Goal: Task Accomplishment & Management: Manage account settings

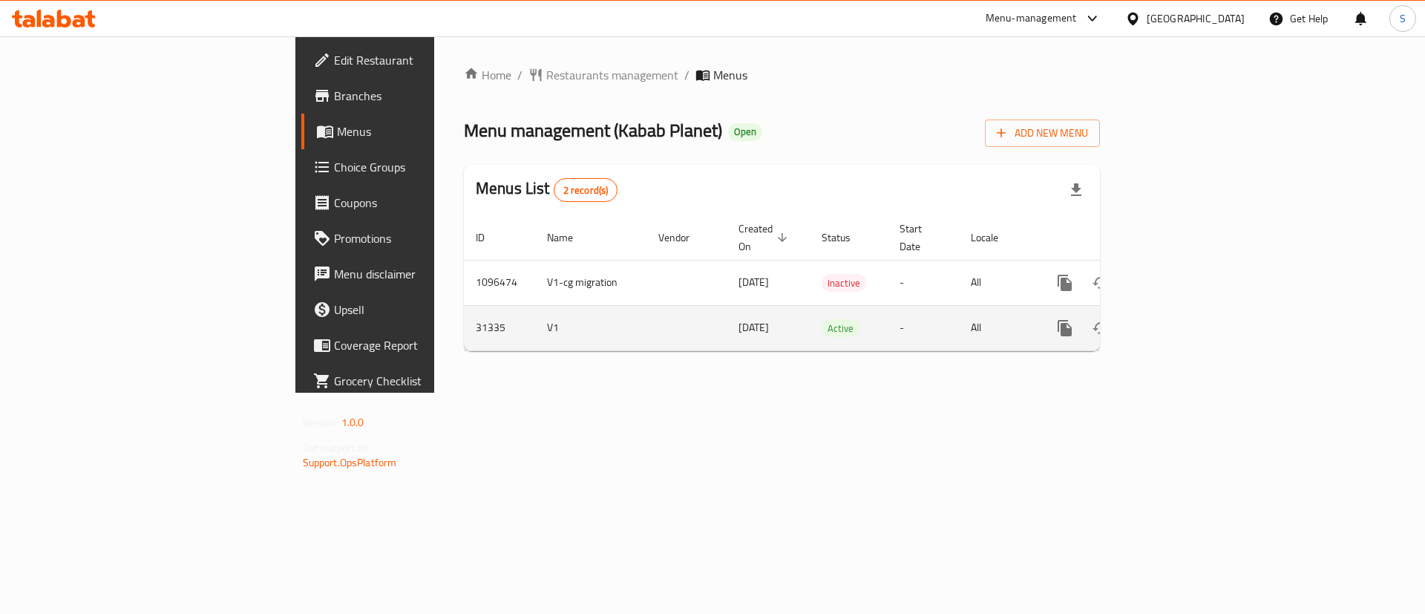
click at [1178, 321] on icon "enhanced table" at bounding box center [1171, 327] width 13 height 13
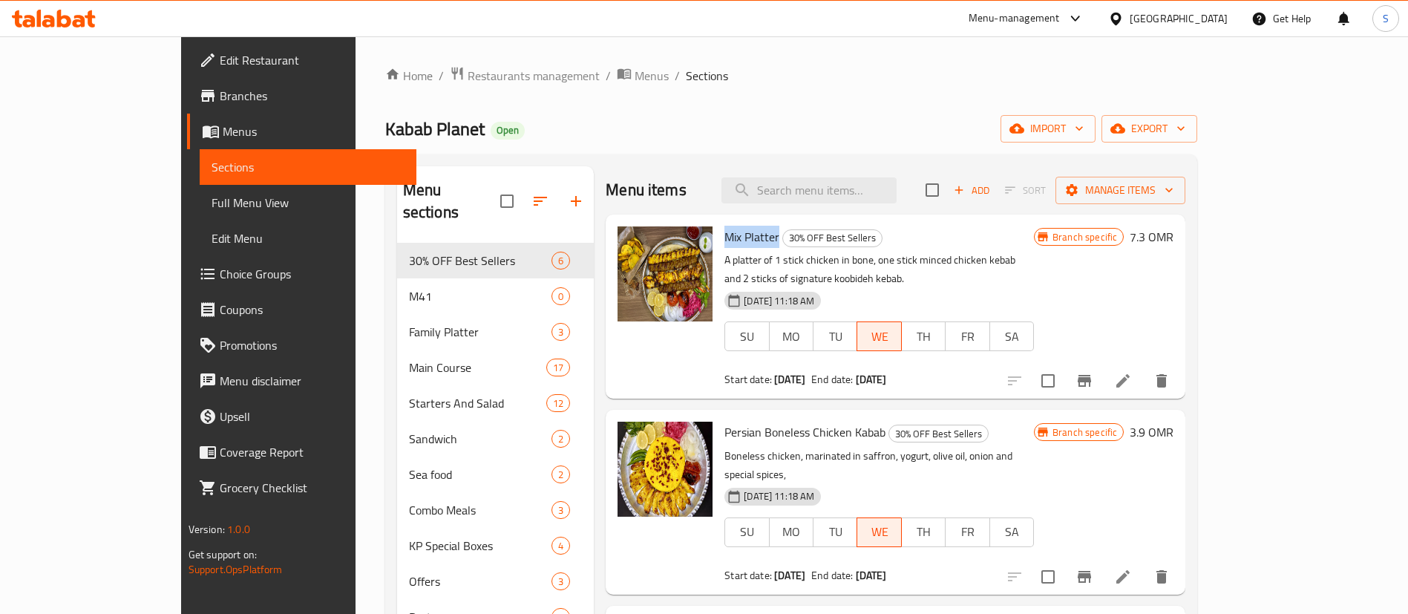
drag, startPoint x: 734, startPoint y: 236, endPoint x: 680, endPoint y: 232, distance: 54.3
click at [724, 232] on h6 "Mix Platter 30% OFF Best Sellers" at bounding box center [878, 236] width 309 height 21
copy span "Mix Platter"
click at [852, 198] on input "search" at bounding box center [808, 190] width 175 height 26
paste input "Mix Platter"
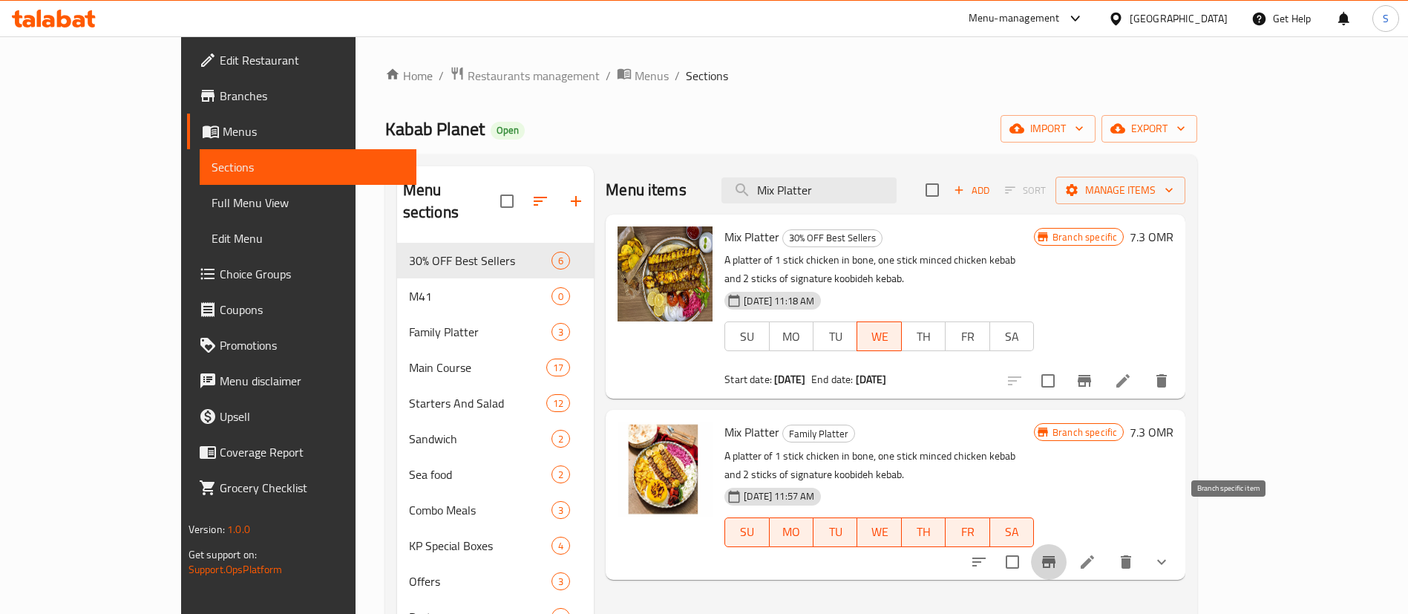
click at [1055, 556] on icon "Branch-specific-item" at bounding box center [1048, 562] width 13 height 12
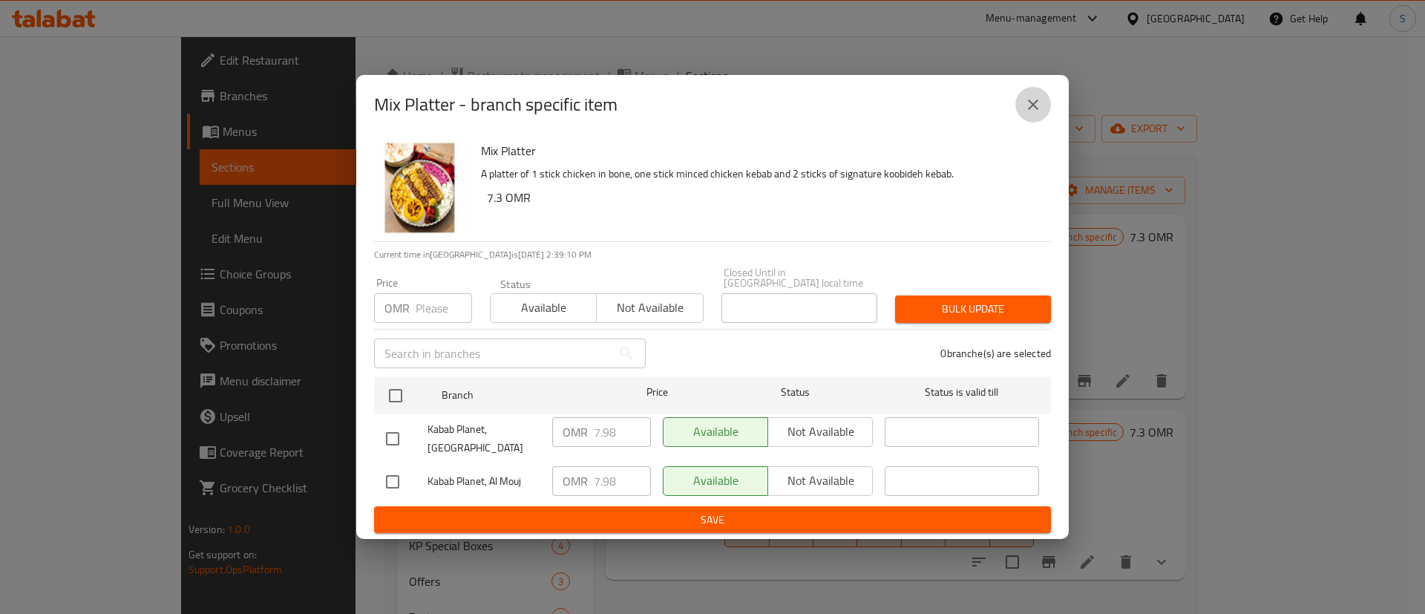
click at [1040, 98] on button "close" at bounding box center [1033, 105] width 36 height 36
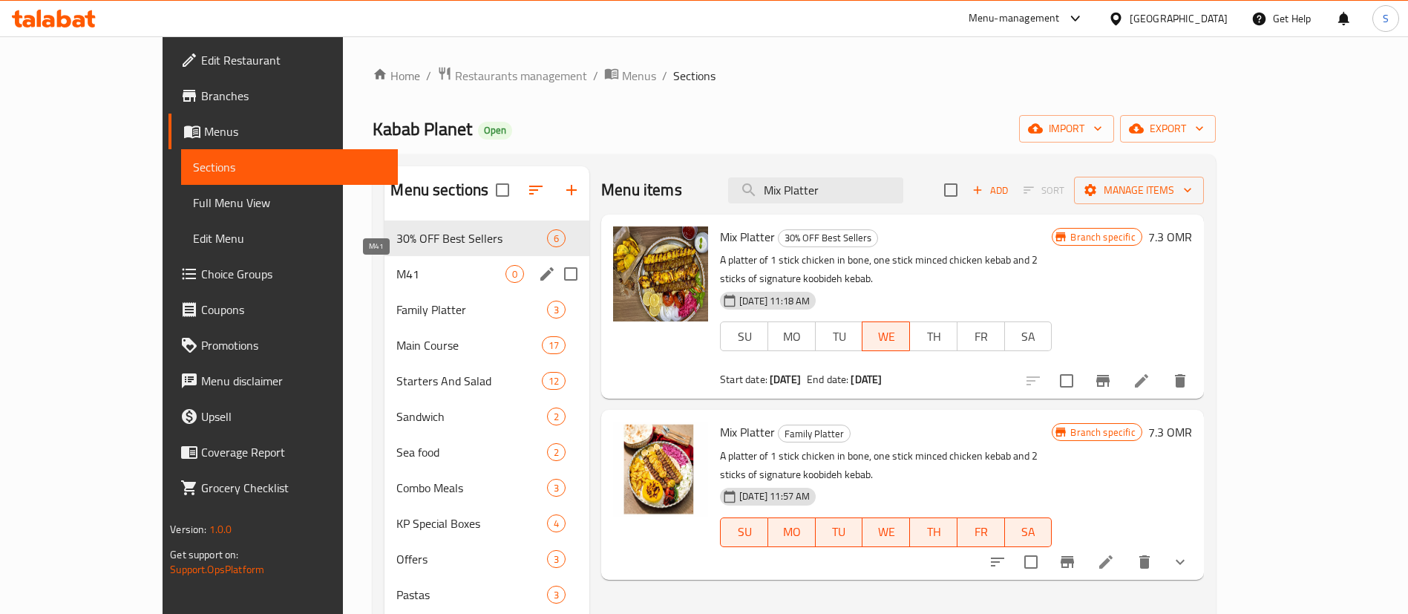
click at [396, 265] on span "M41" at bounding box center [450, 274] width 109 height 18
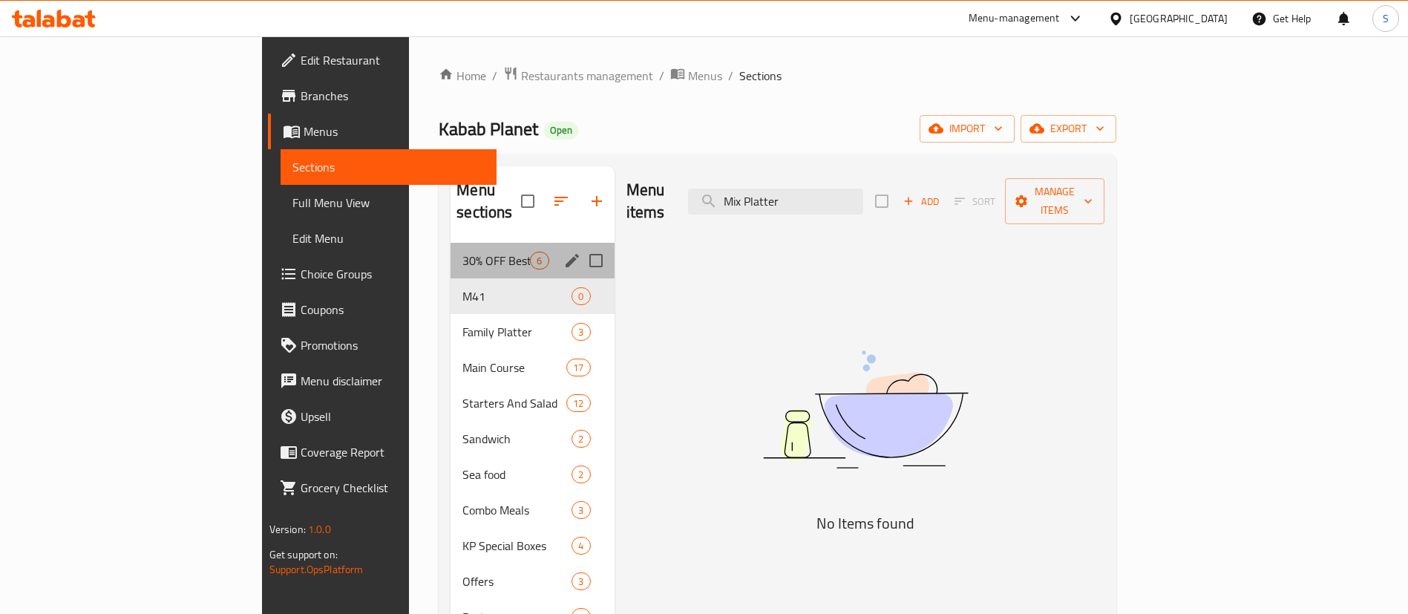
click at [450, 252] on div "30% OFF Best Sellers 6" at bounding box center [531, 261] width 163 height 36
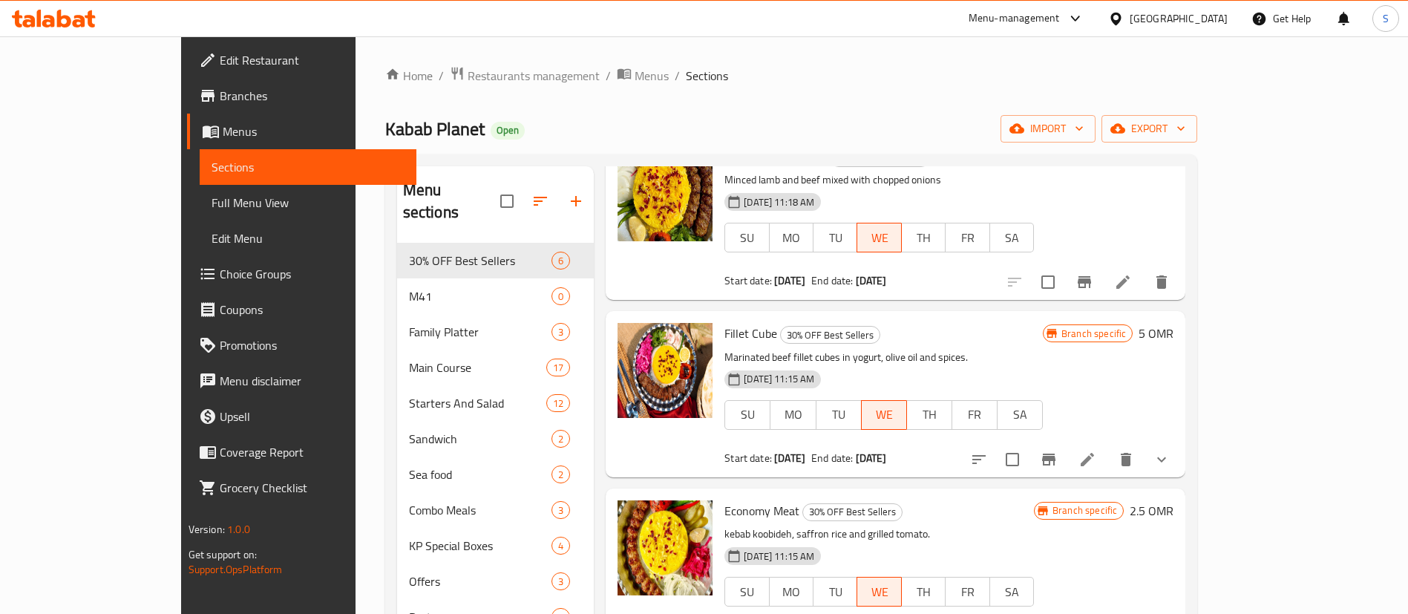
scroll to position [485, 0]
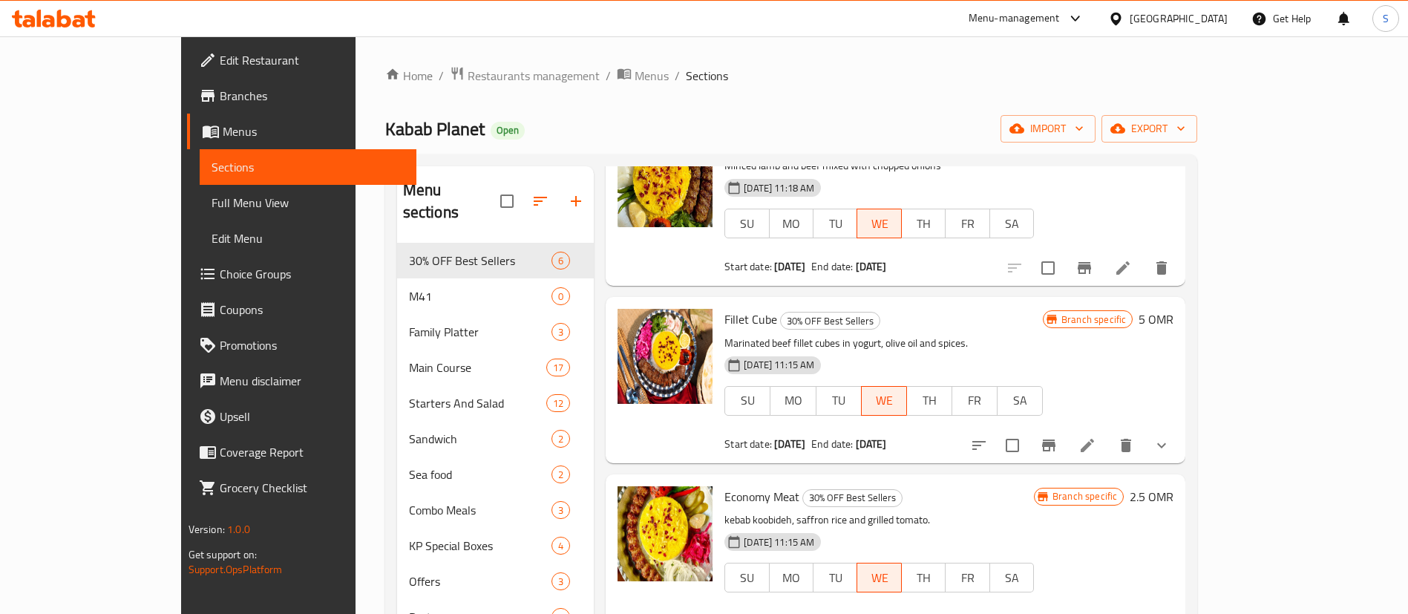
click at [744, 485] on span "Economy Meat" at bounding box center [761, 496] width 75 height 22
copy h6 "Economy Meat"
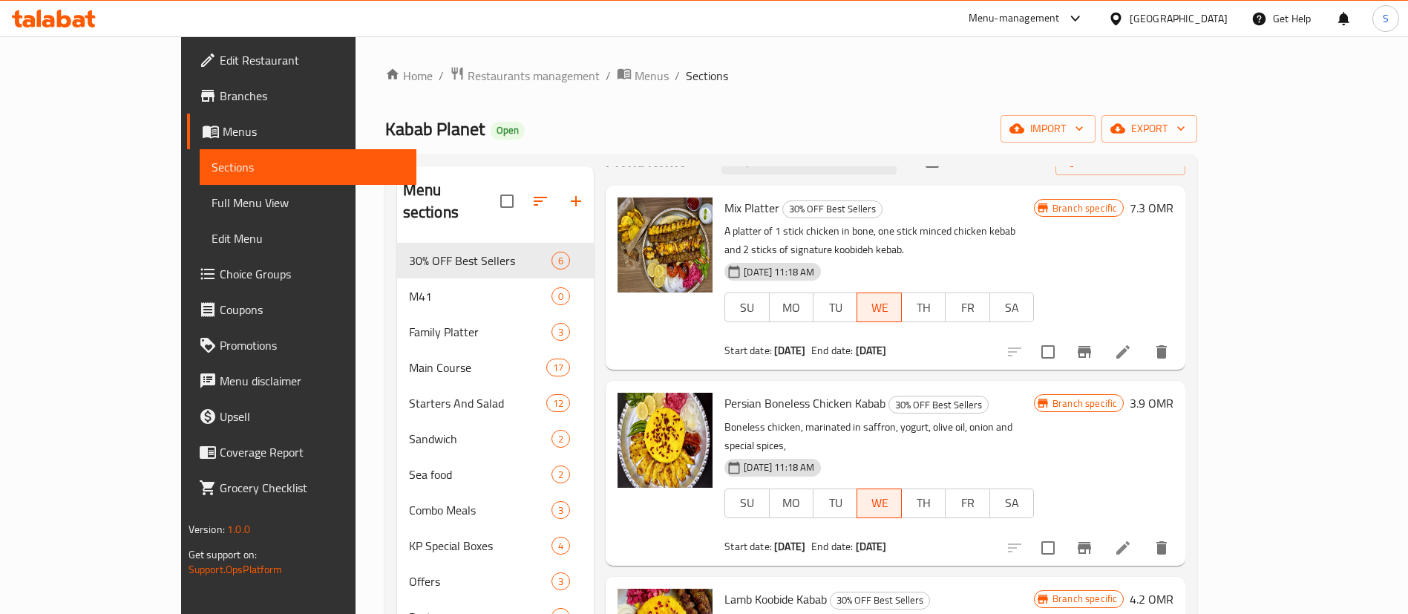
scroll to position [0, 0]
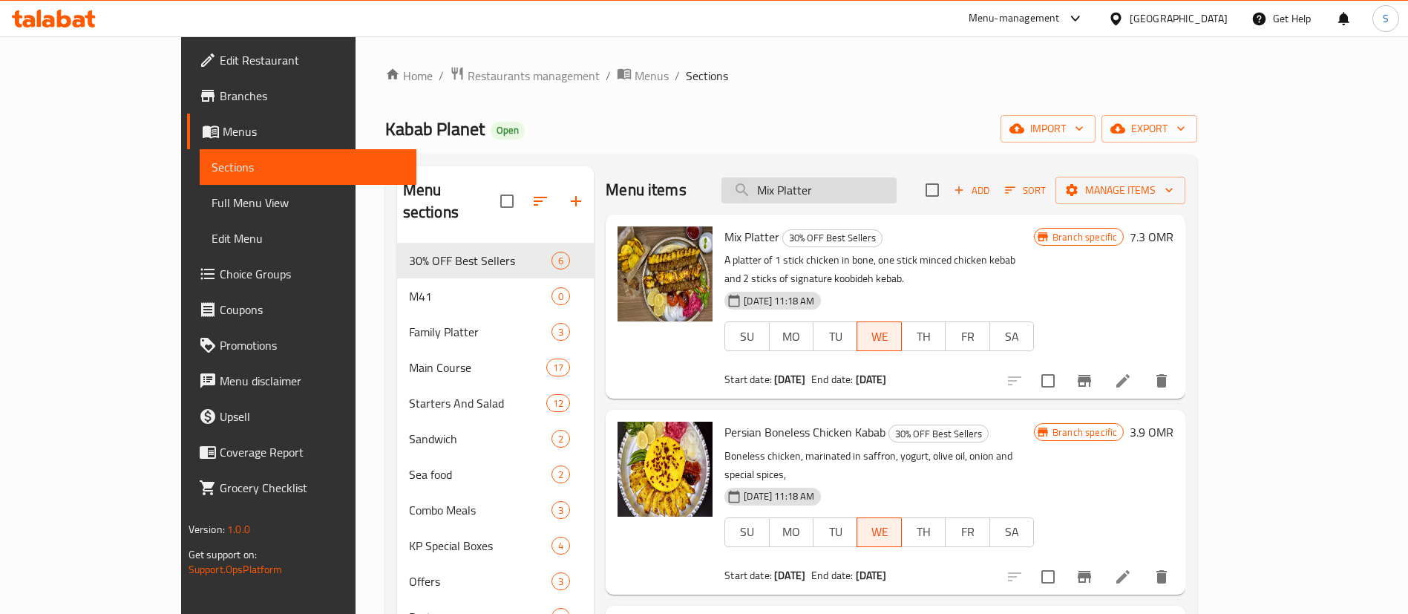
click at [827, 203] on input "Mix Platter" at bounding box center [808, 190] width 175 height 26
paste input "Chicken Koobideh"
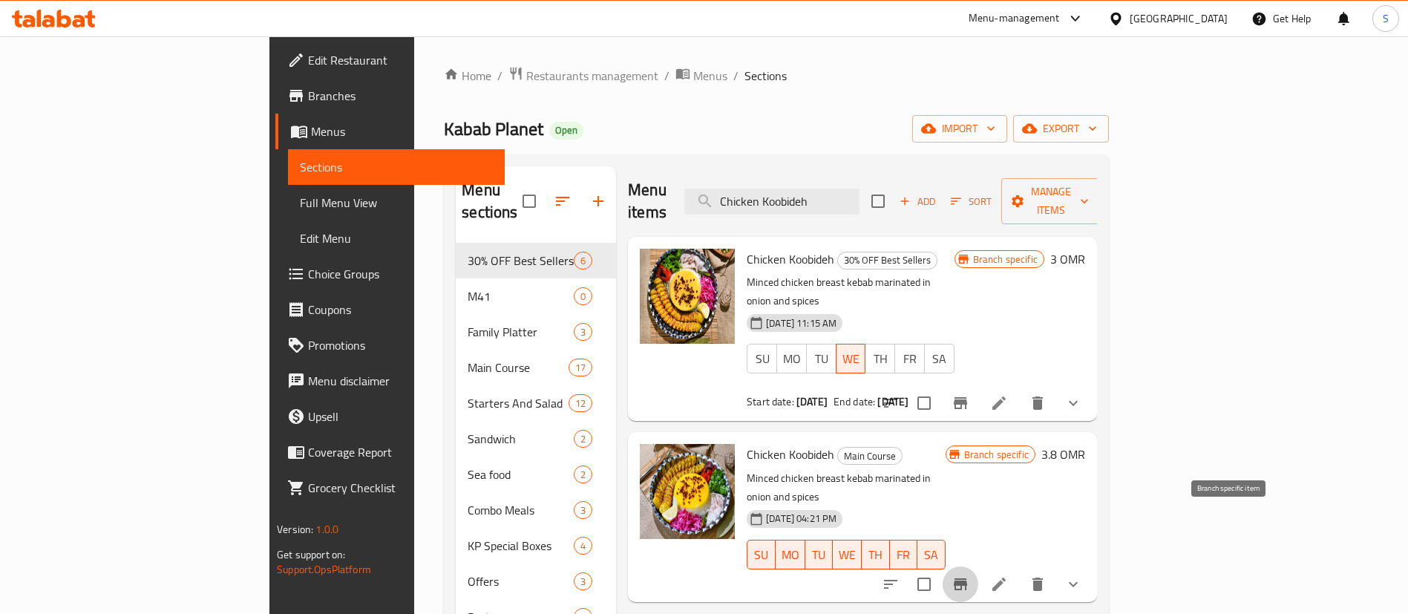
click at [969, 575] on icon "Branch-specific-item" at bounding box center [960, 584] width 18 height 18
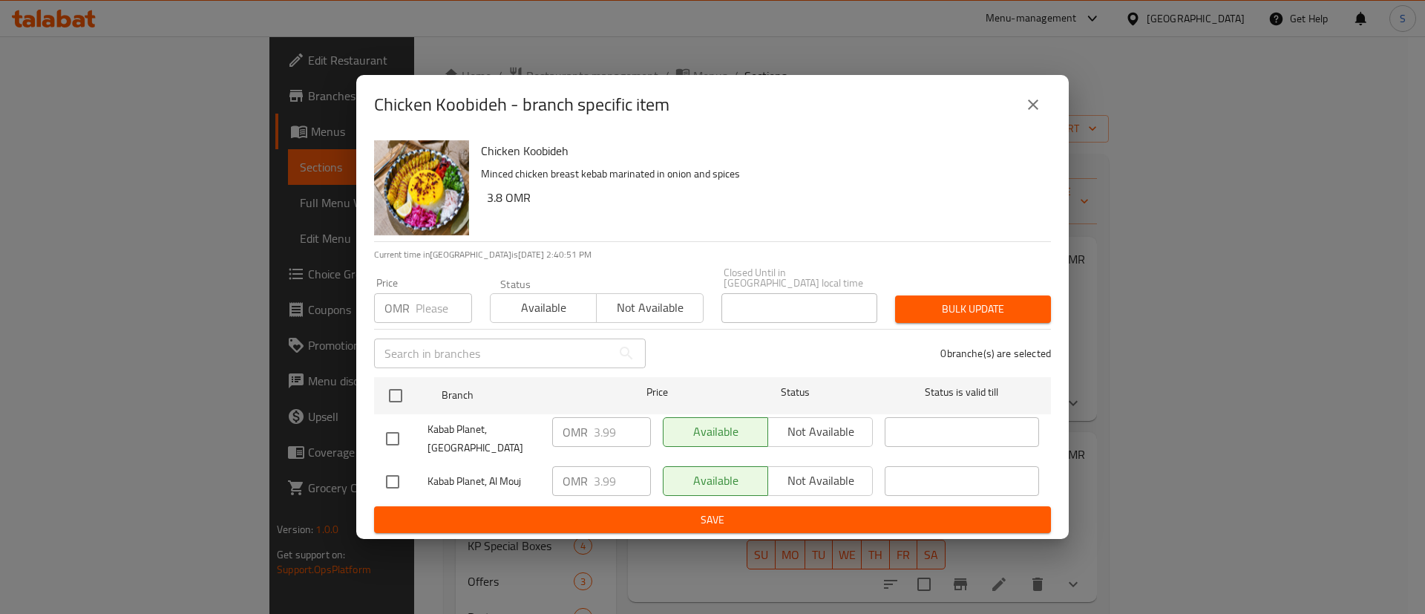
click at [586, 432] on div "OMR 3.99 ​" at bounding box center [601, 432] width 99 height 30
click at [1040, 114] on icon "close" at bounding box center [1033, 105] width 18 height 18
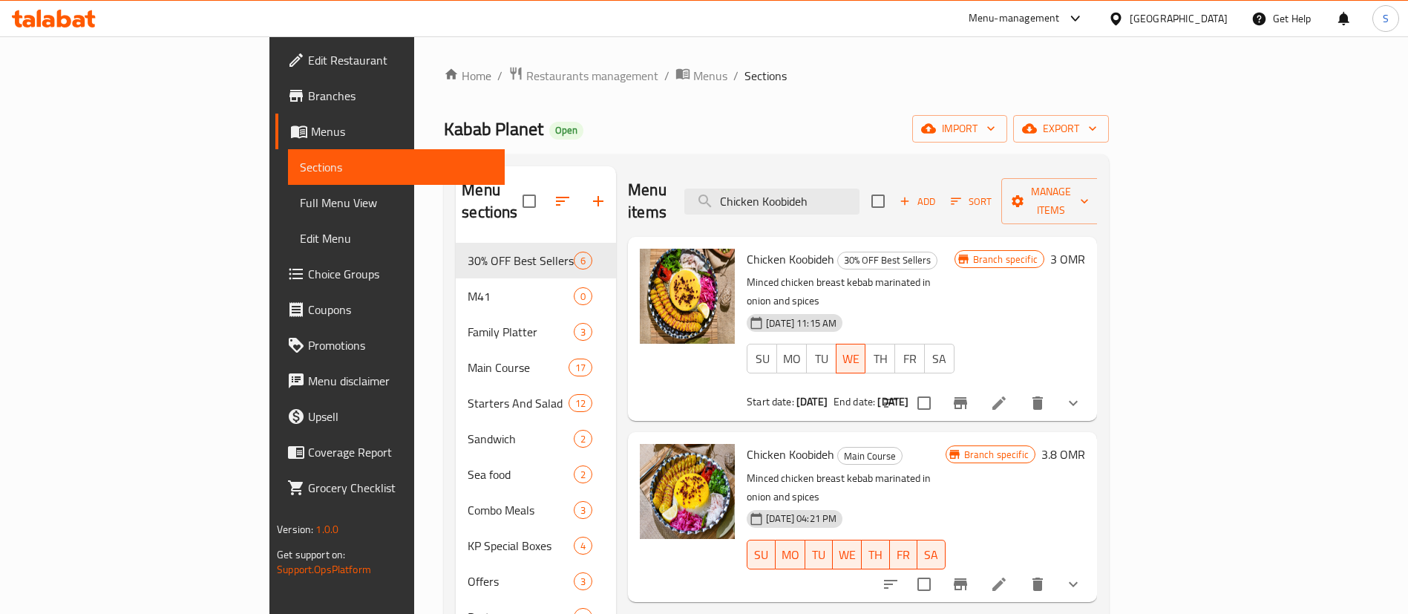
click at [1060, 18] on div "Menu-management" at bounding box center [1013, 19] width 91 height 18
click at [1109, 140] on button "export" at bounding box center [1061, 128] width 96 height 27
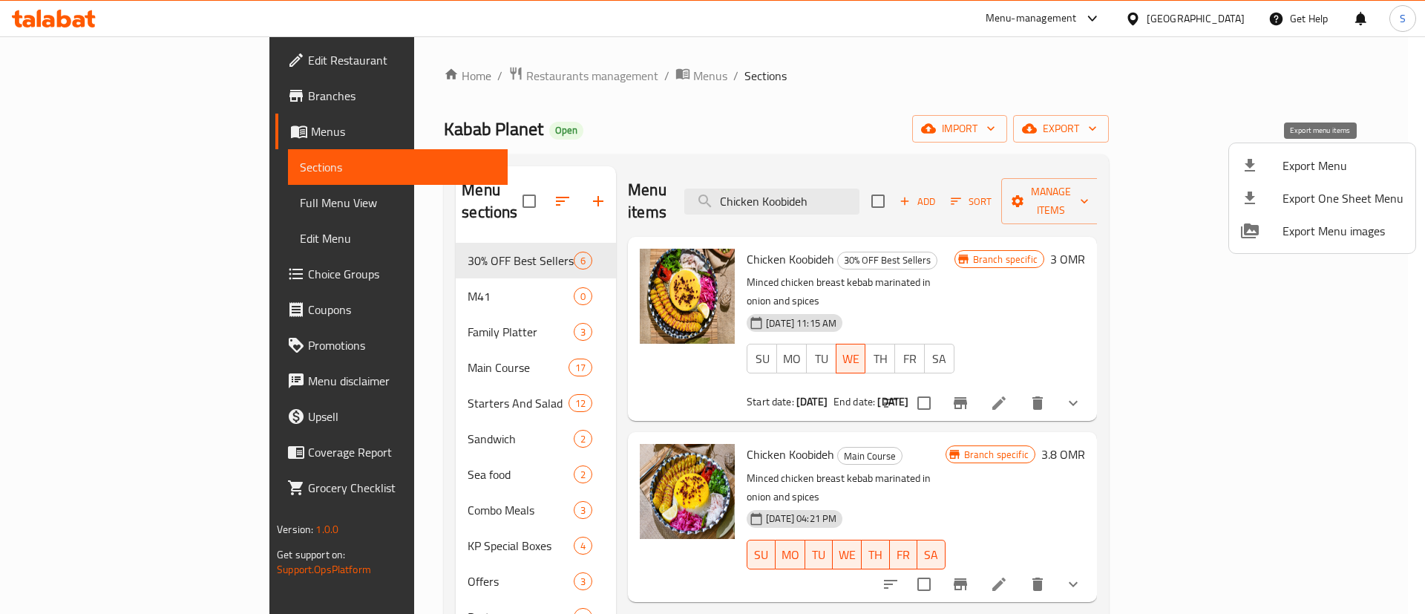
click at [1301, 165] on span "Export Menu" at bounding box center [1342, 166] width 121 height 18
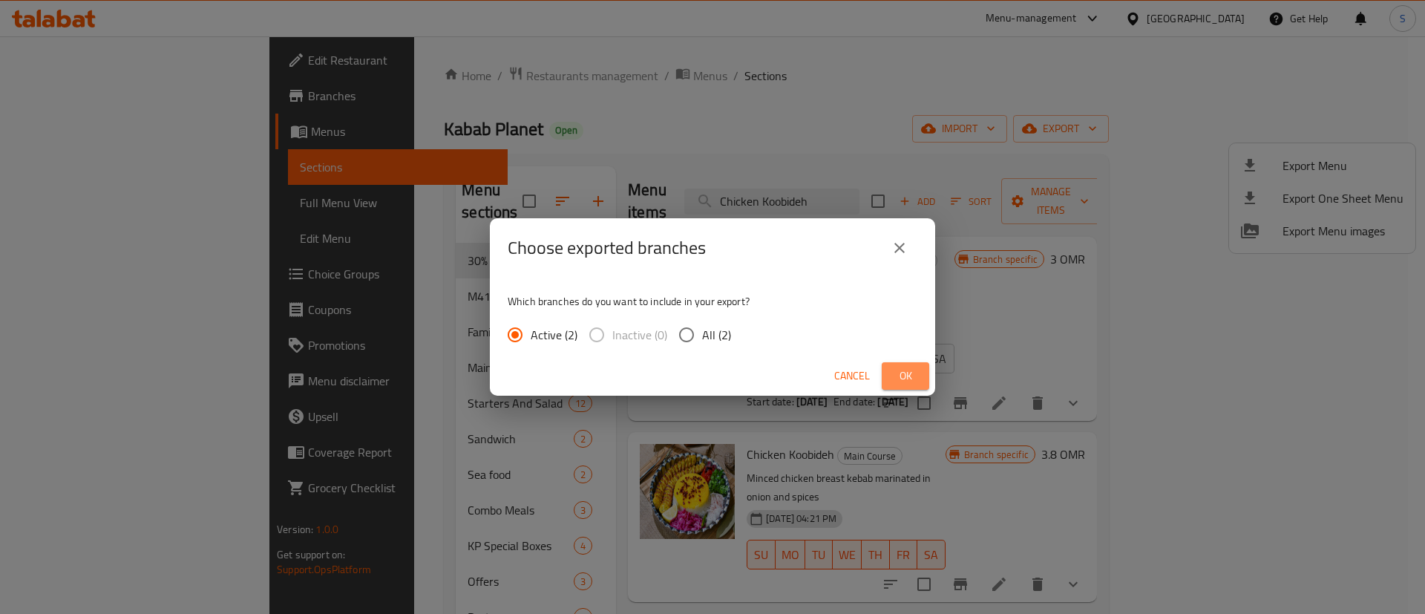
click at [907, 367] on span "Ok" at bounding box center [905, 376] width 24 height 19
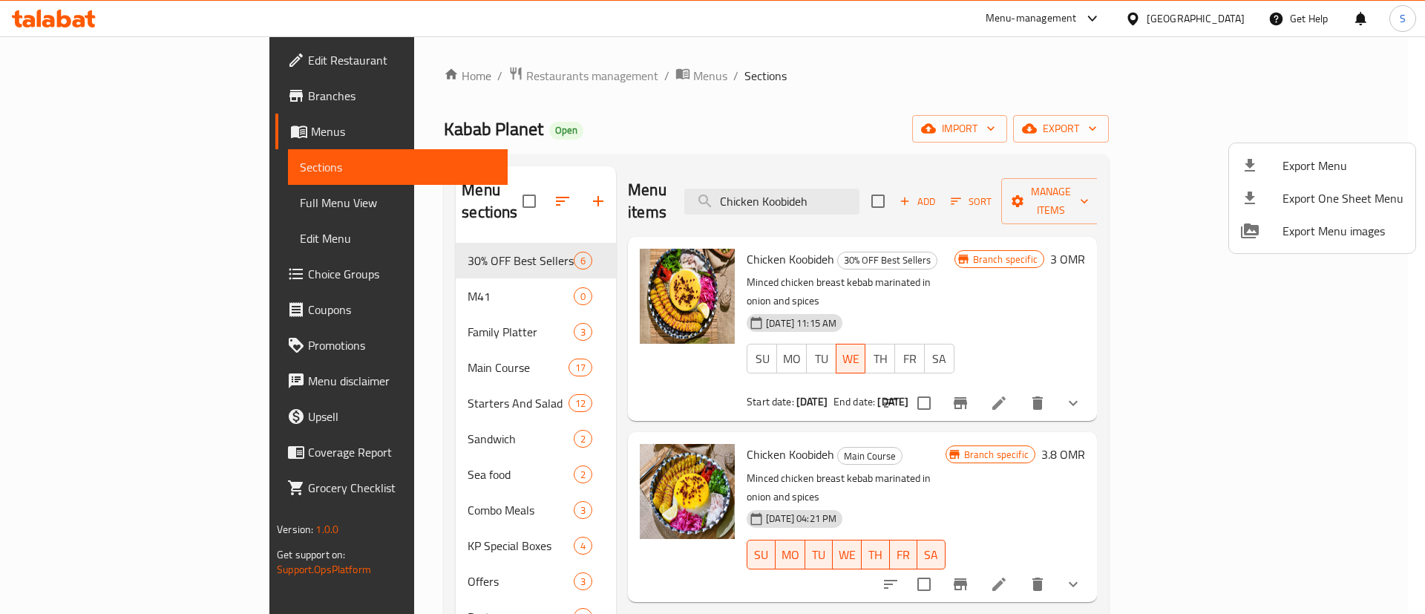
click at [861, 167] on div at bounding box center [712, 307] width 1425 height 614
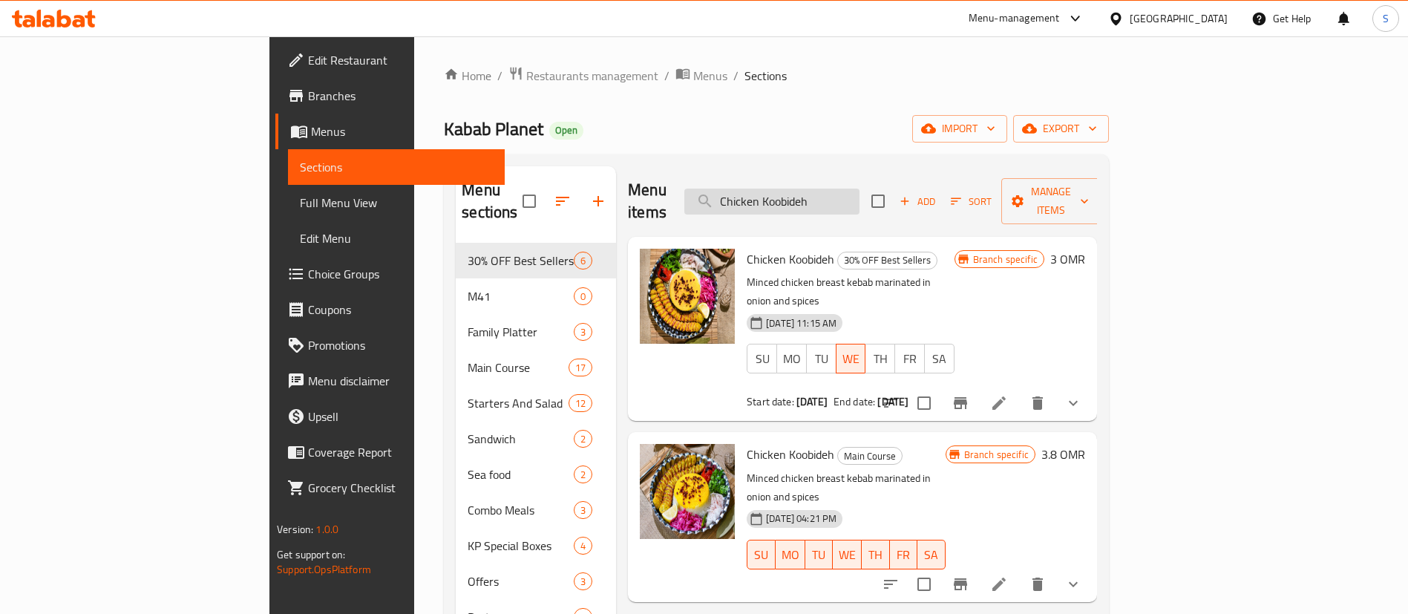
click at [859, 194] on input "Chicken Koobideh" at bounding box center [771, 201] width 175 height 26
paste input "Kabab Planet Special Platter"
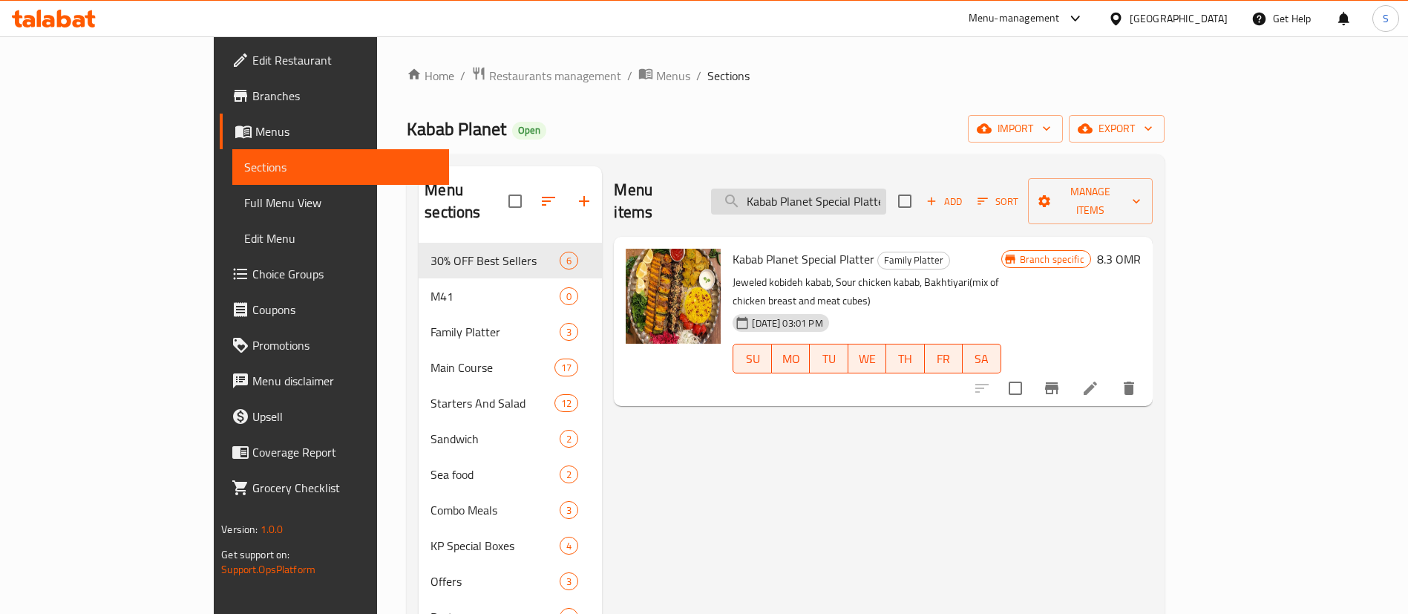
click at [859, 188] on input "Kabab Planet Special Platter" at bounding box center [798, 201] width 175 height 26
paste input "Economy Meat"
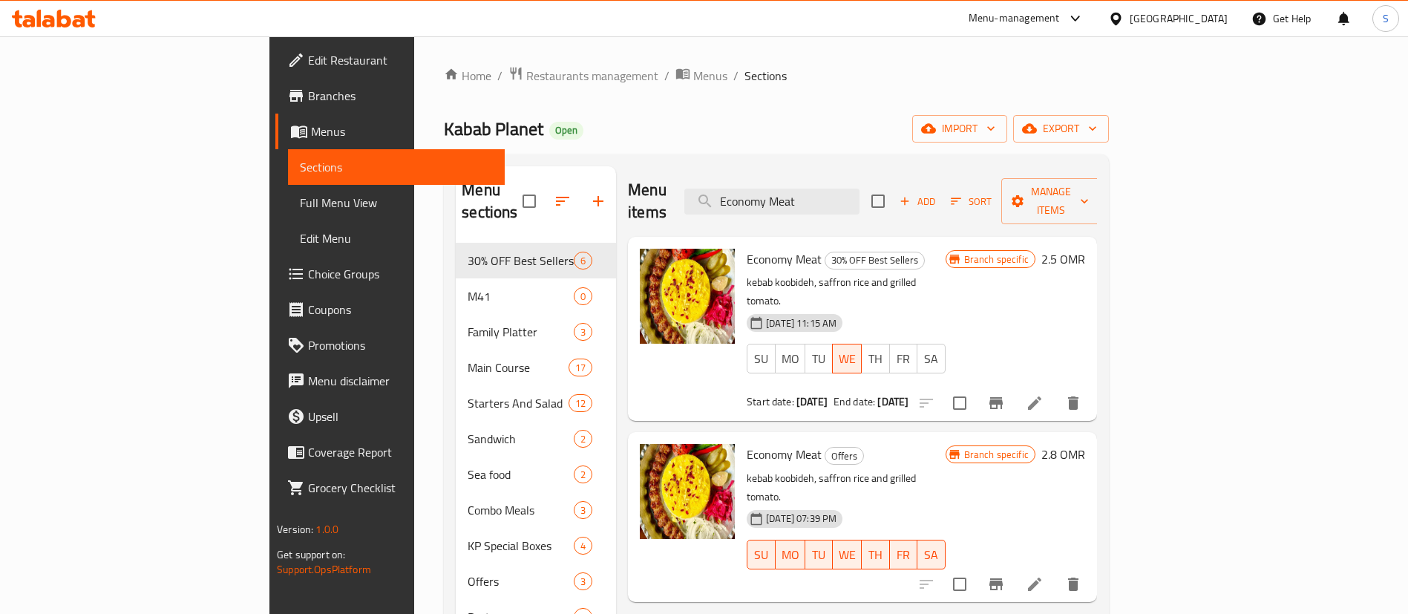
type input "Economy Meat"
click at [859, 190] on input "Economy Meat" at bounding box center [771, 201] width 175 height 26
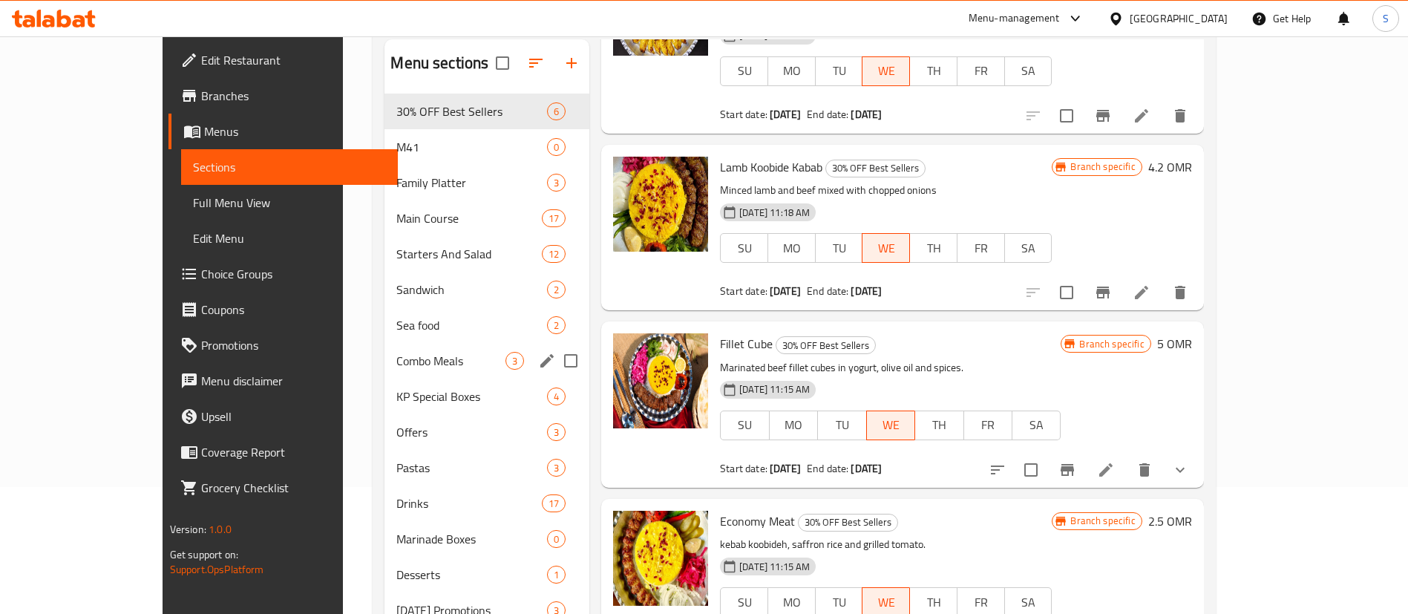
scroll to position [208, 0]
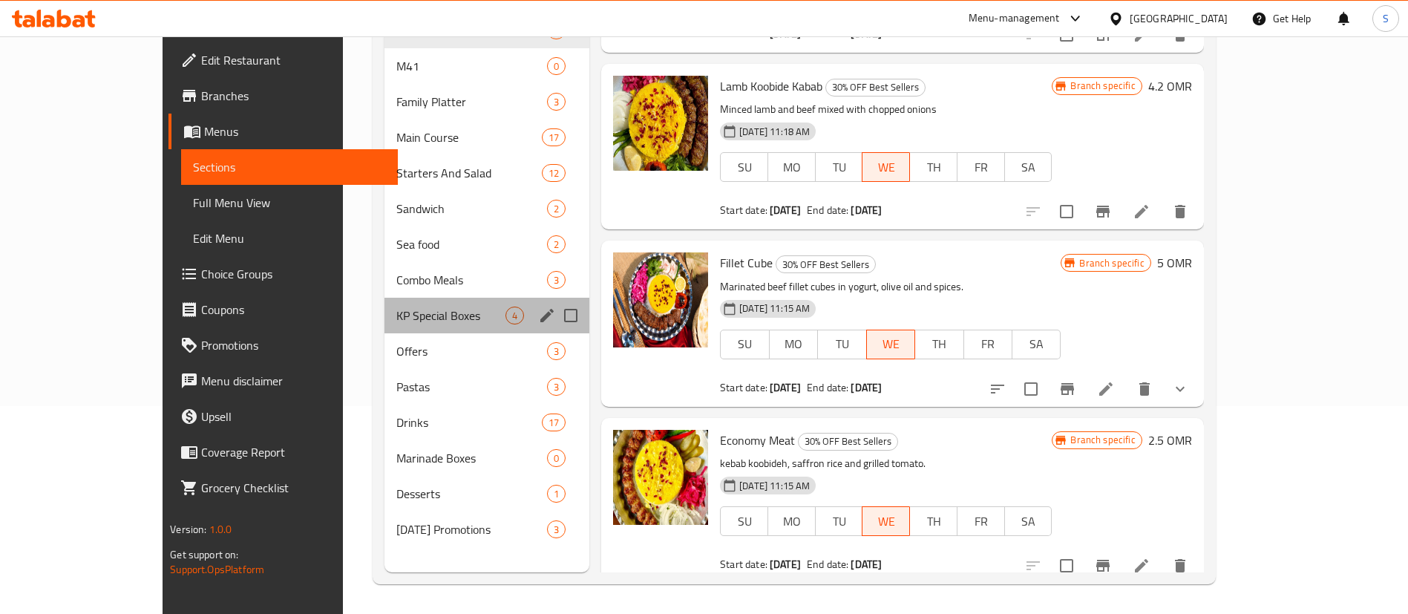
click at [384, 327] on div "KP Special Boxes 4" at bounding box center [486, 316] width 205 height 36
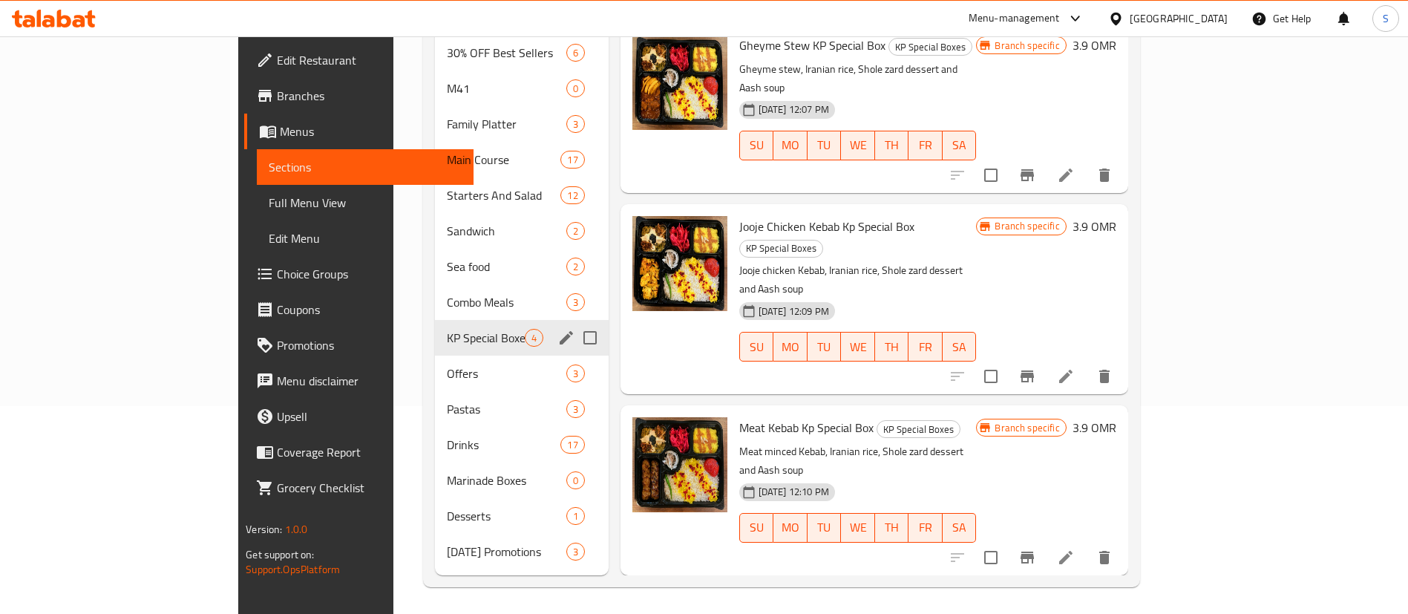
scroll to position [72, 0]
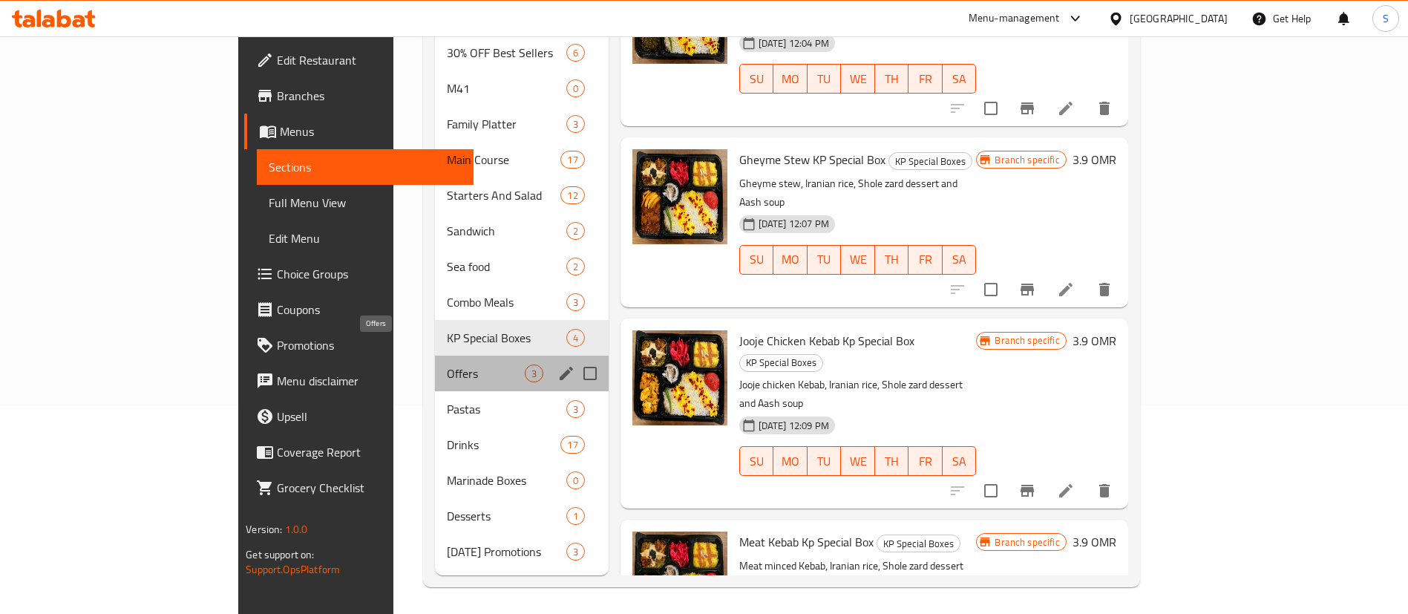
click at [447, 364] on span "Offers" at bounding box center [485, 373] width 77 height 18
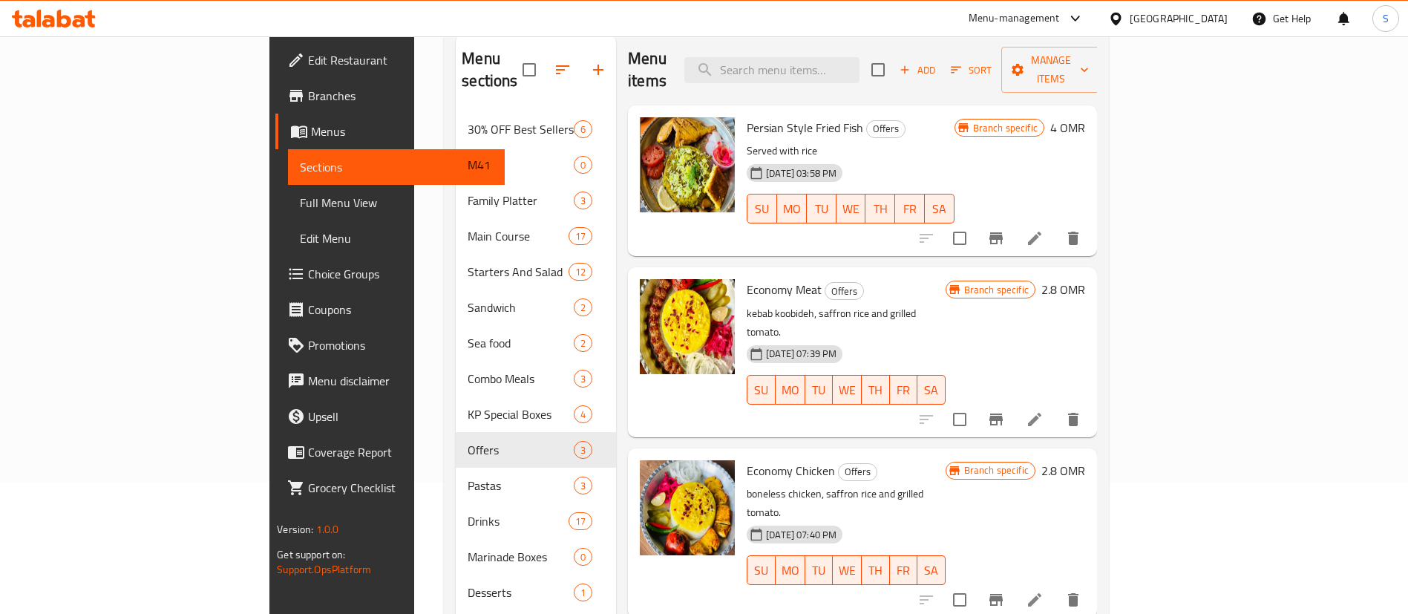
scroll to position [96, 0]
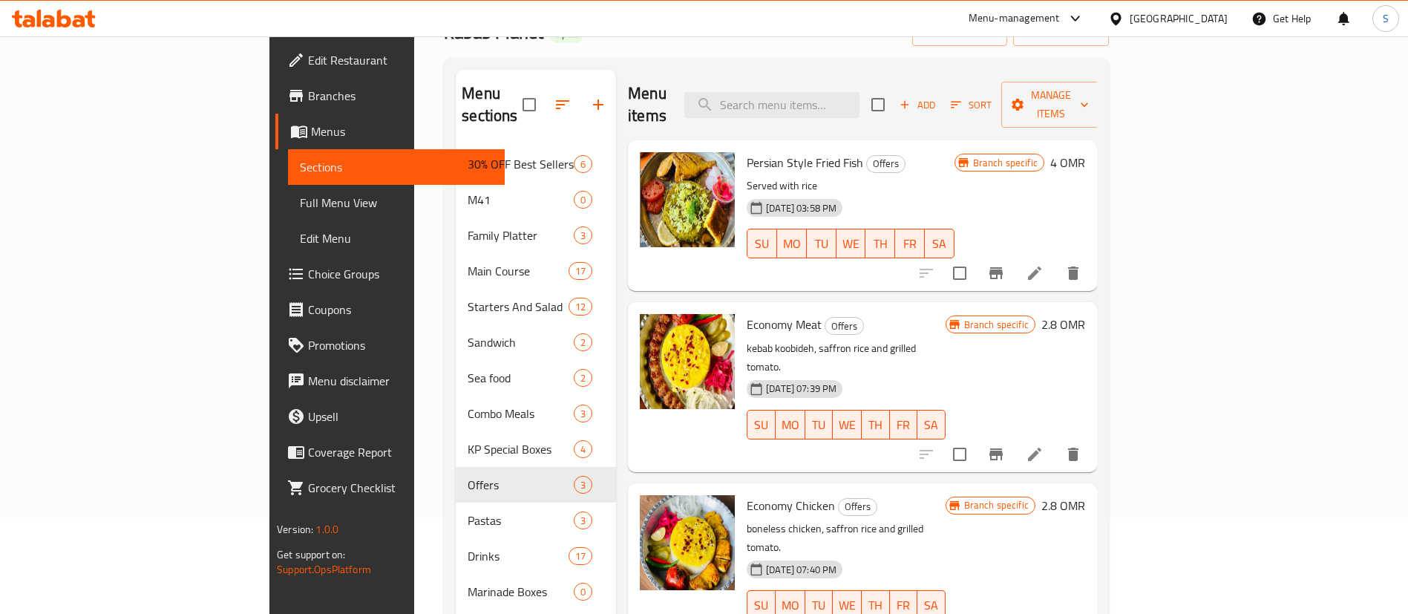
click at [746, 151] on span "Persian Style Fried Fish" at bounding box center [804, 162] width 116 height 22
copy h6 "Persian Style Fried Fish"
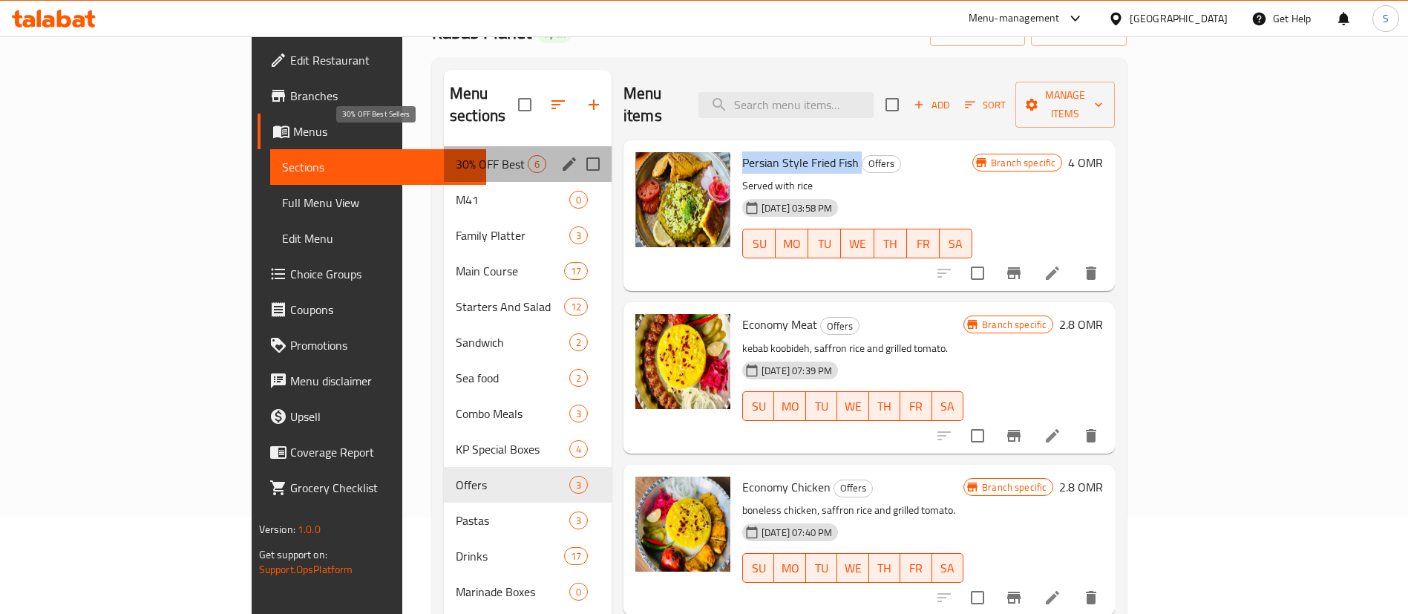
click at [456, 155] on span "30% OFF Best Sellers" at bounding box center [492, 164] width 72 height 18
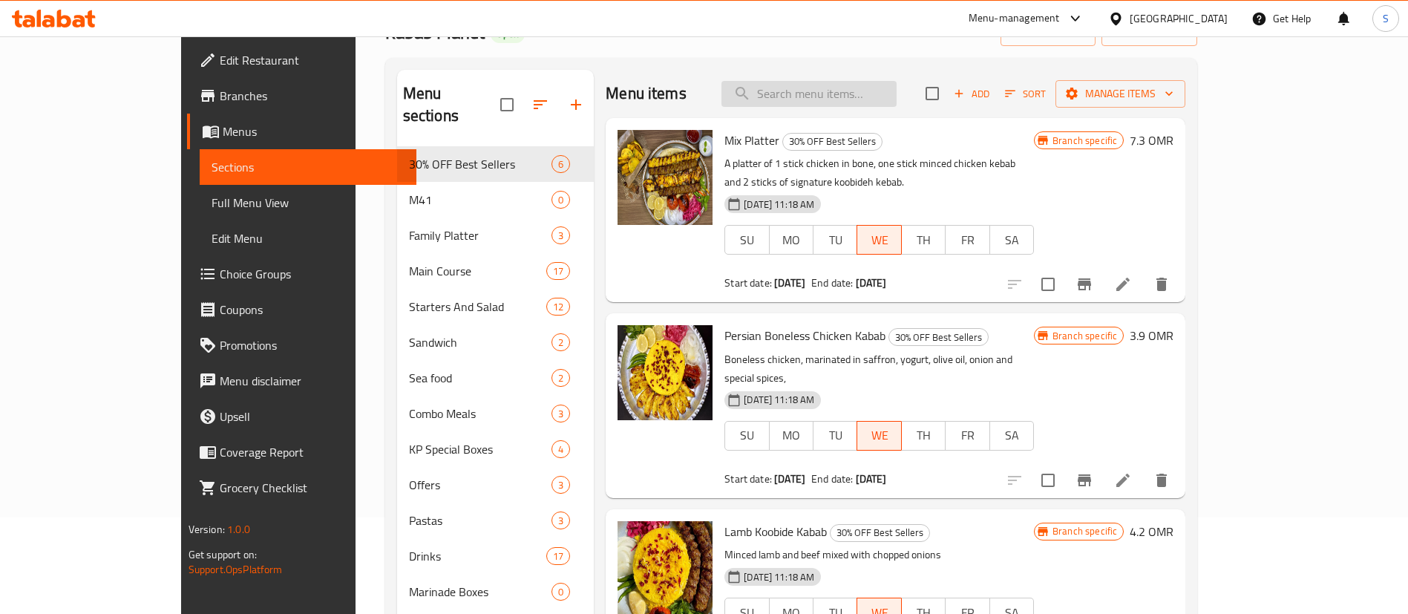
click at [873, 91] on input "search" at bounding box center [808, 94] width 175 height 26
paste input "Jeweled Koobideh"
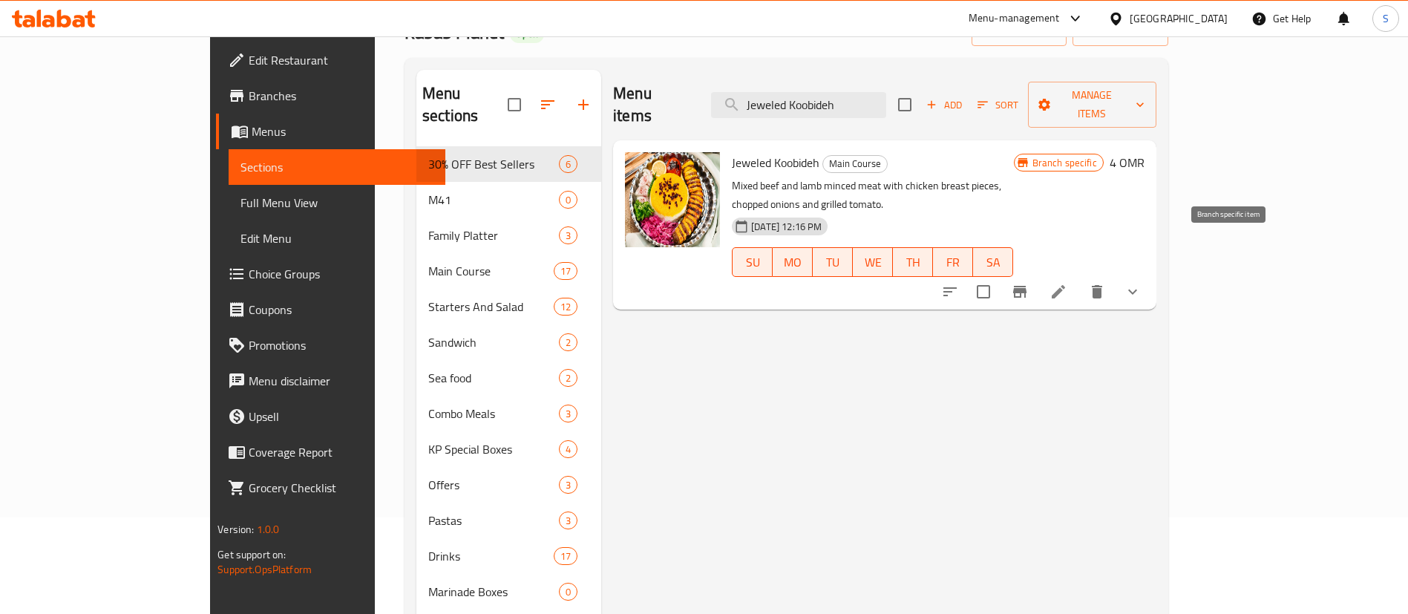
click at [1028, 283] on icon "Branch-specific-item" at bounding box center [1020, 292] width 18 height 18
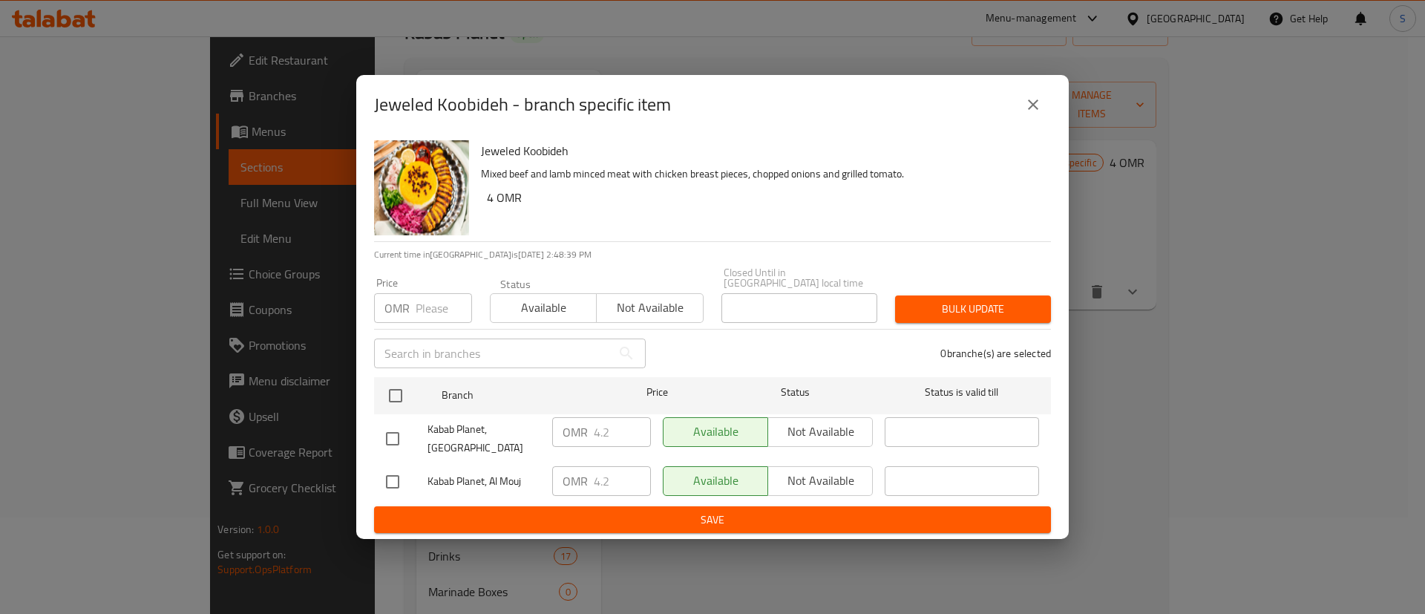
drag, startPoint x: 457, startPoint y: 108, endPoint x: 442, endPoint y: 91, distance: 22.6
click at [456, 108] on h2 "Jeweled Koobideh - branch specific item" at bounding box center [522, 105] width 297 height 24
click at [1028, 122] on button "close" at bounding box center [1033, 105] width 36 height 36
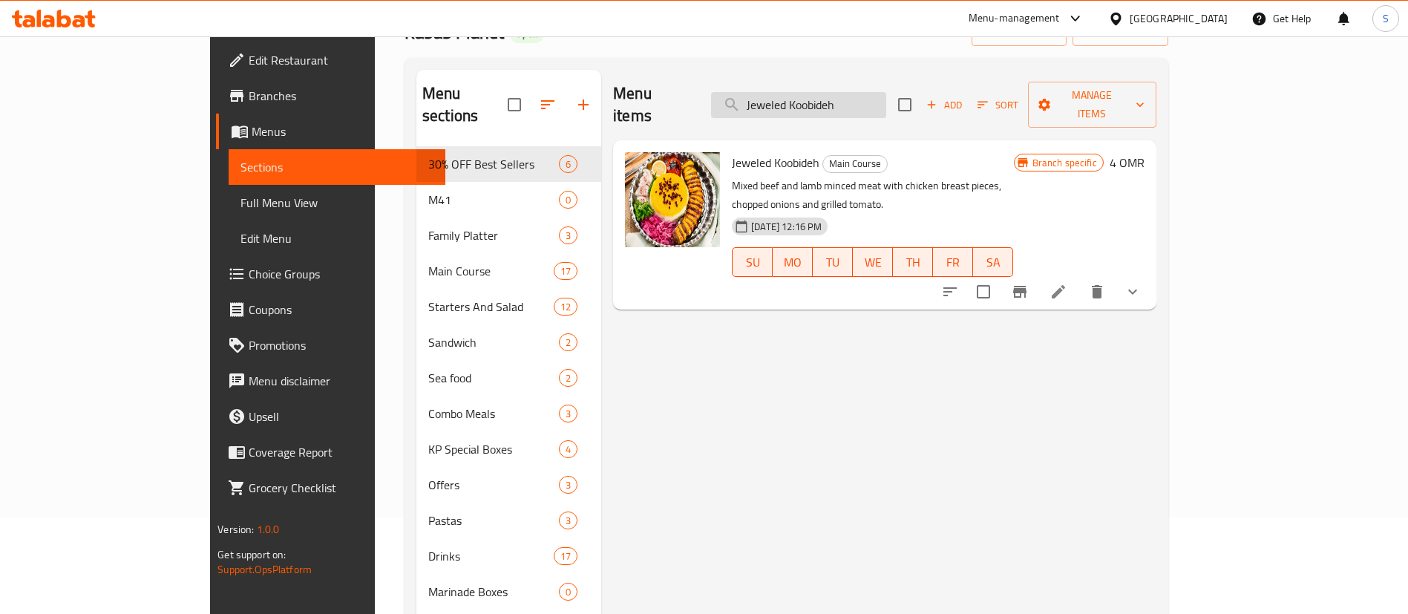
click at [886, 101] on input "Jeweled Koobideh" at bounding box center [798, 105] width 175 height 26
click at [1026, 286] on icon "Branch-specific-item" at bounding box center [1019, 292] width 13 height 12
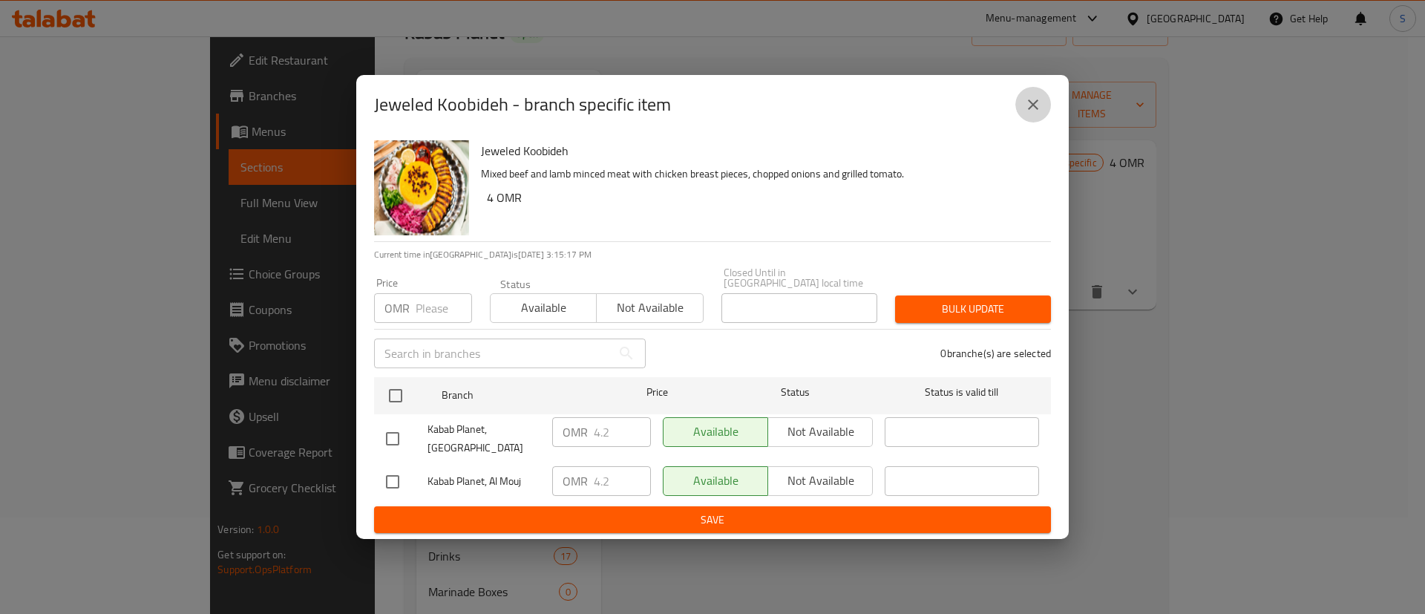
click at [1031, 110] on icon "close" at bounding box center [1033, 104] width 10 height 10
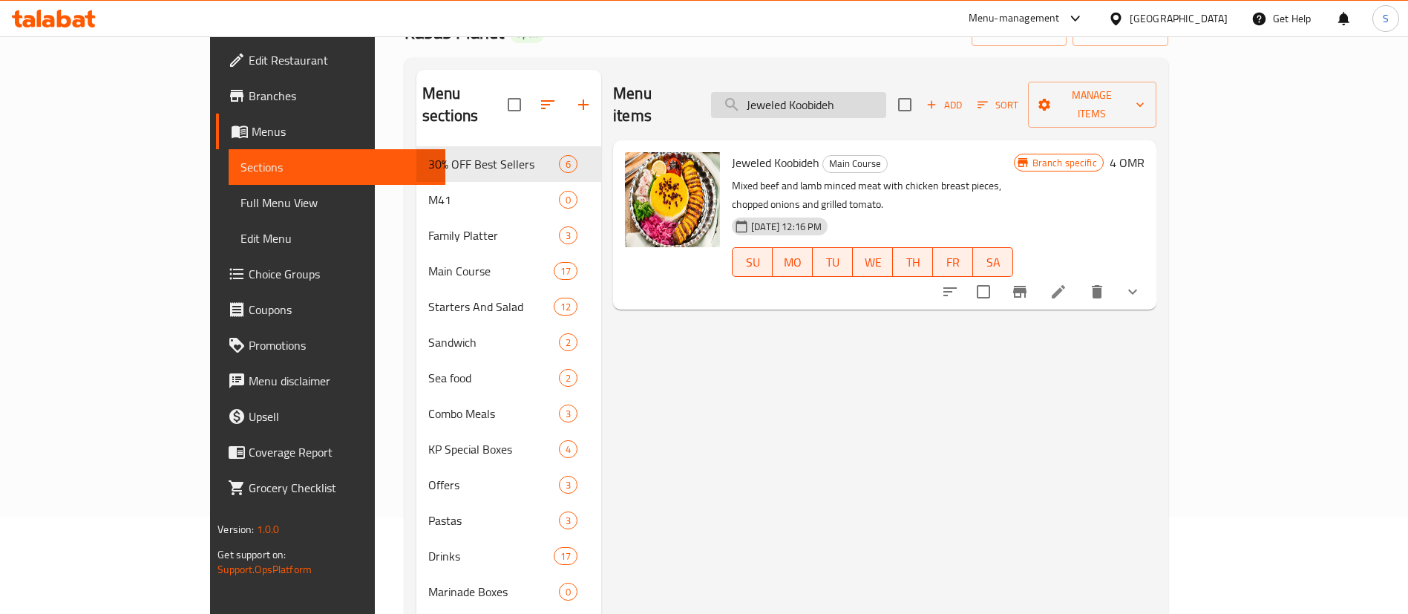
click at [886, 92] on input "Jeweled Koobideh" at bounding box center [798, 105] width 175 height 26
paste input "Special Chilli Marinated Chicken Kabab"
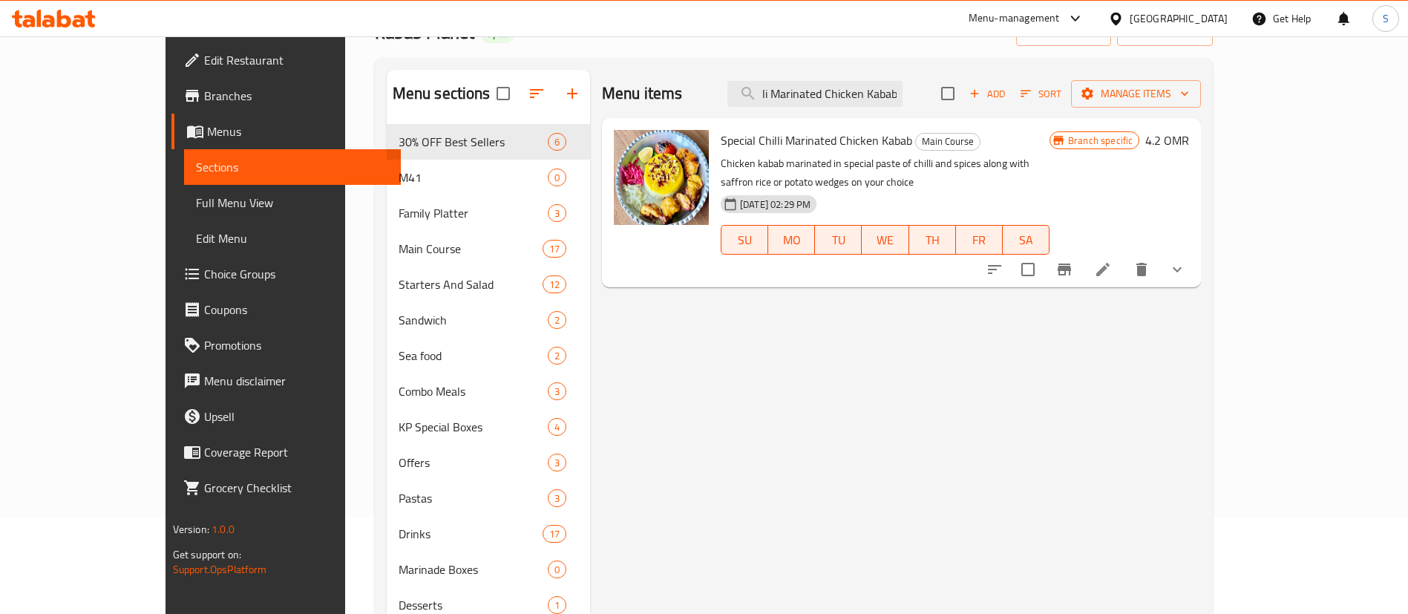
click at [1071, 263] on icon "Branch-specific-item" at bounding box center [1063, 269] width 13 height 12
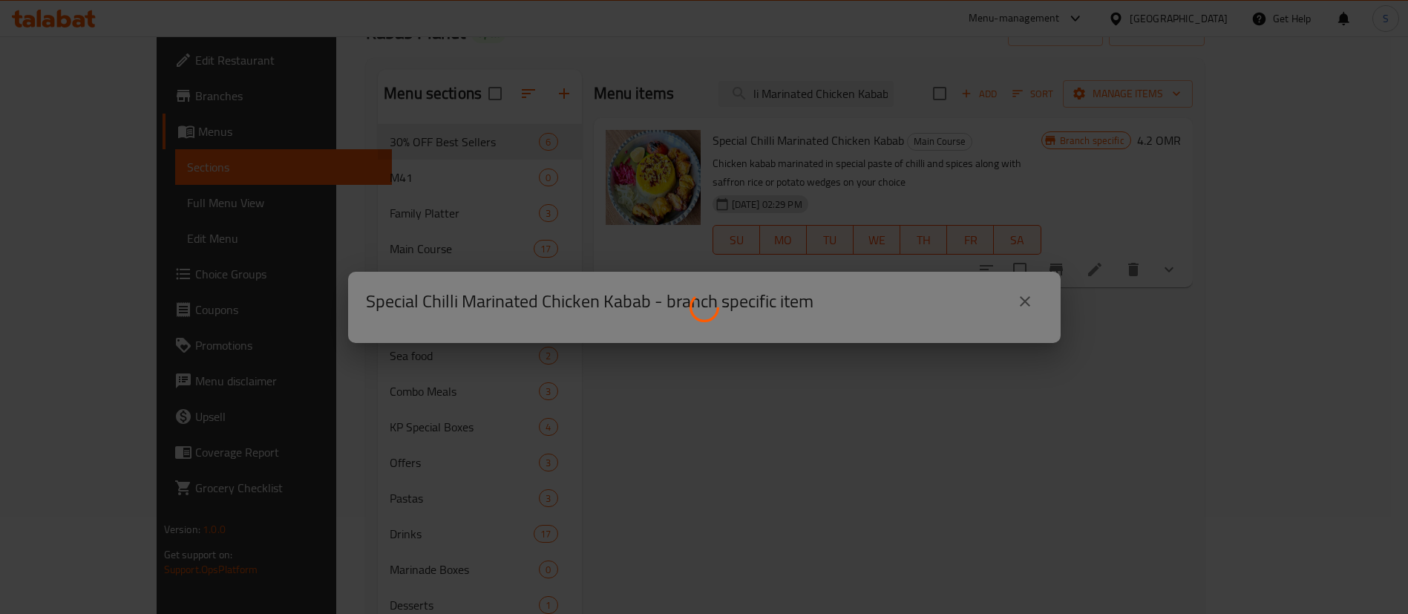
scroll to position [0, 0]
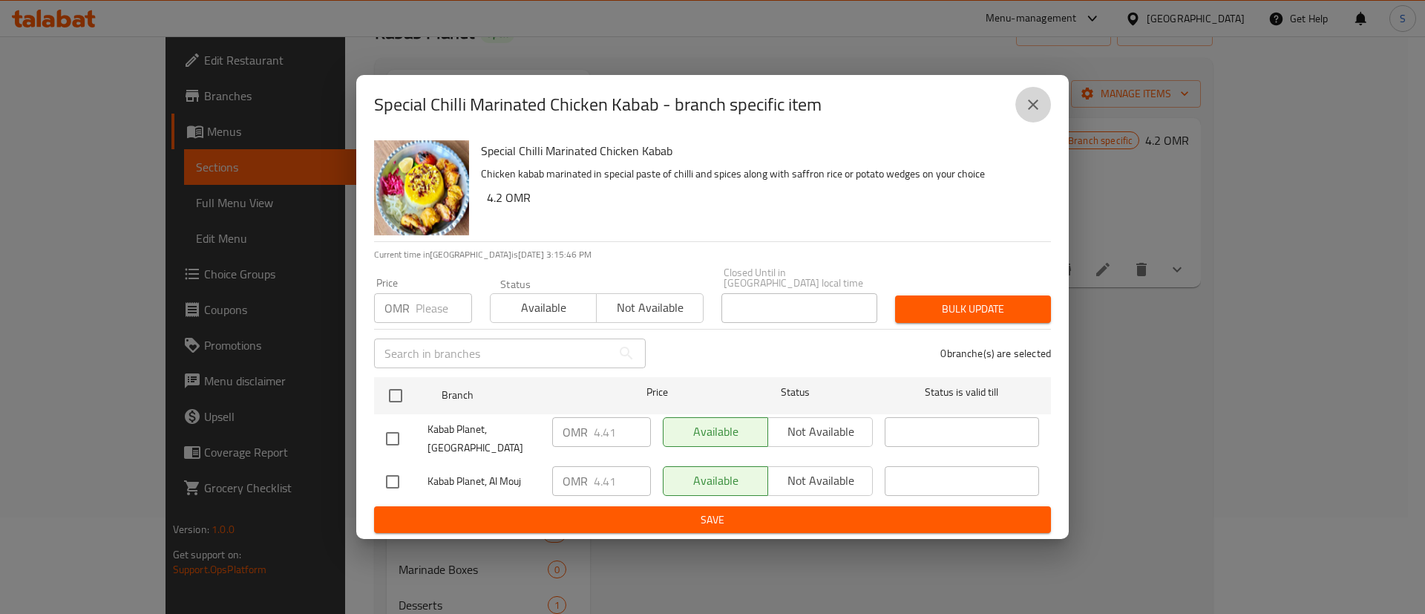
click at [1032, 114] on icon "close" at bounding box center [1033, 105] width 18 height 18
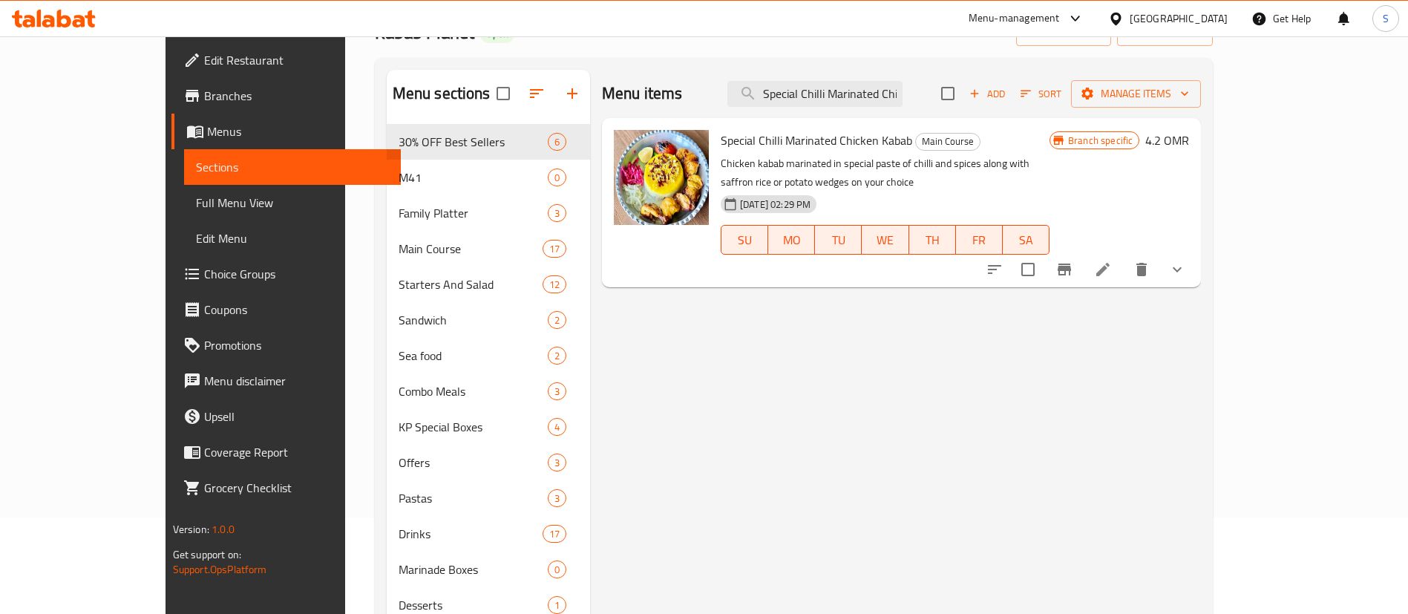
click at [850, 111] on div "Menu items Special Chilli Marinated Chicken Kabab Add Sort Manage items" at bounding box center [901, 94] width 599 height 48
click at [845, 97] on input "Special Chilli Marinated Chicken Kabab" at bounding box center [814, 94] width 175 height 26
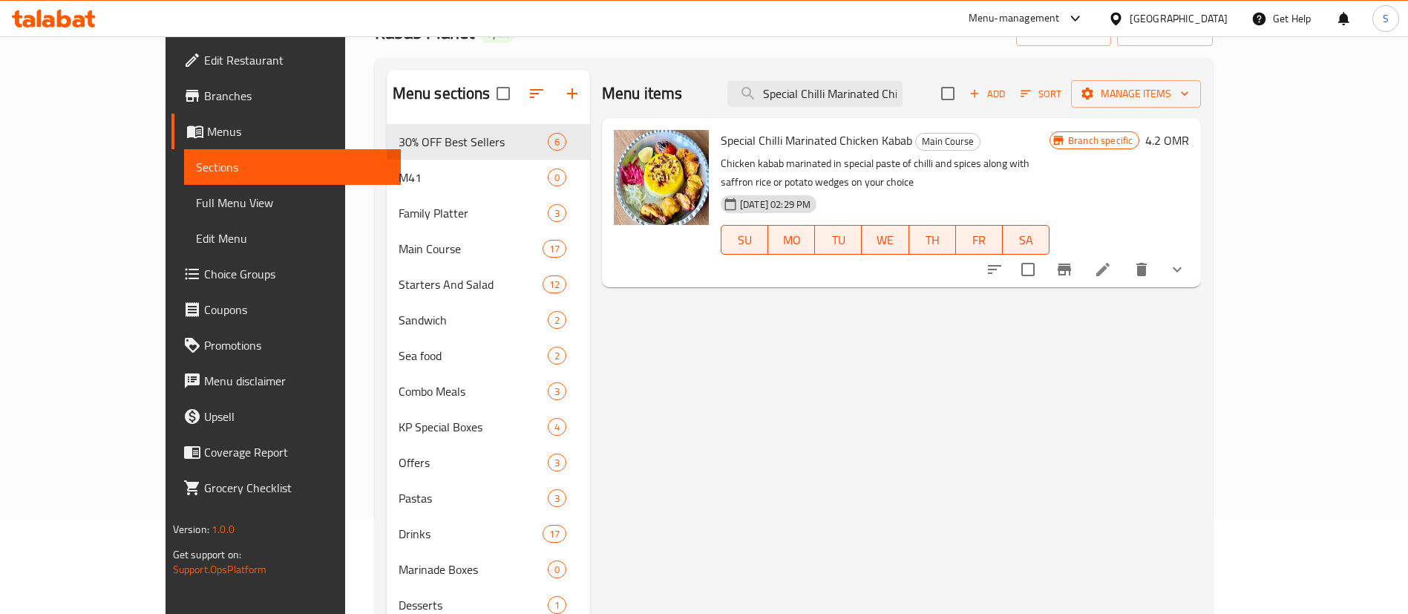
paste input "Persian Gheymeh stew"
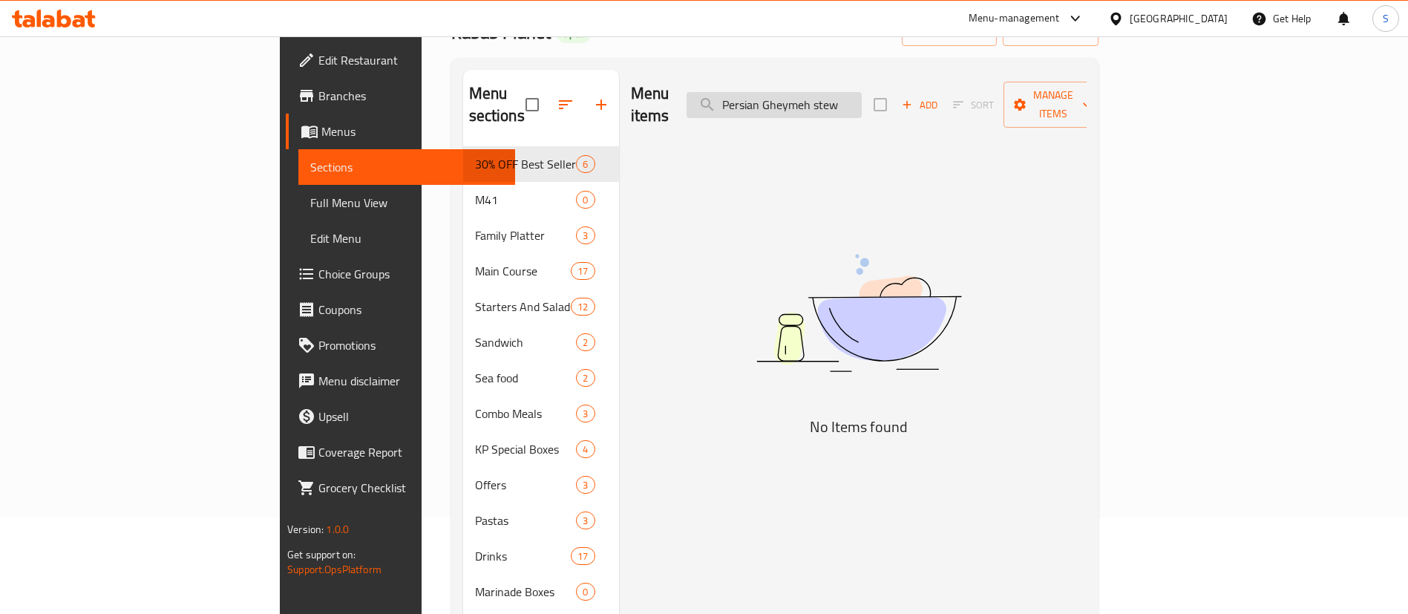
click at [861, 92] on input "Persian Gheymeh stew" at bounding box center [773, 105] width 175 height 26
drag, startPoint x: 827, startPoint y: 97, endPoint x: 798, endPoint y: 96, distance: 29.0
click at [798, 96] on input "Persian Gheymeh" at bounding box center [773, 105] width 175 height 26
click at [861, 92] on input "Persian Gheymeh" at bounding box center [773, 105] width 175 height 26
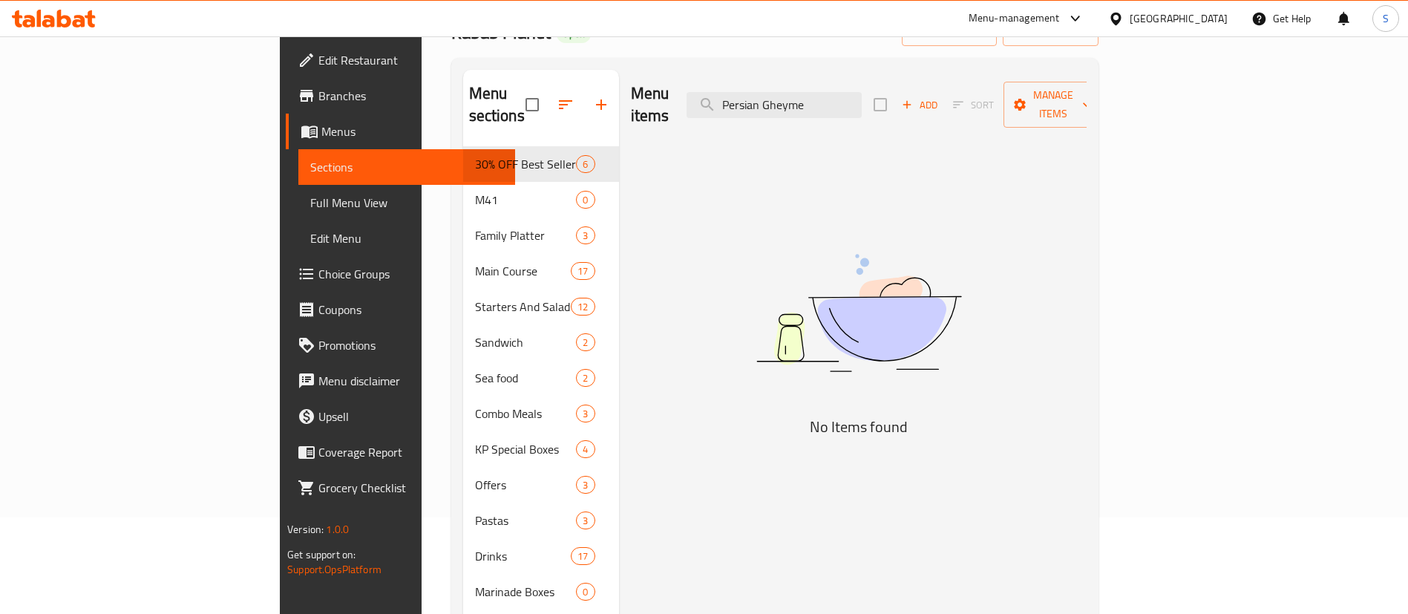
drag, startPoint x: 869, startPoint y: 95, endPoint x: 755, endPoint y: 93, distance: 113.5
click at [755, 93] on div "Menu items Persian Gheyme Add Sort Manage items" at bounding box center [859, 105] width 456 height 70
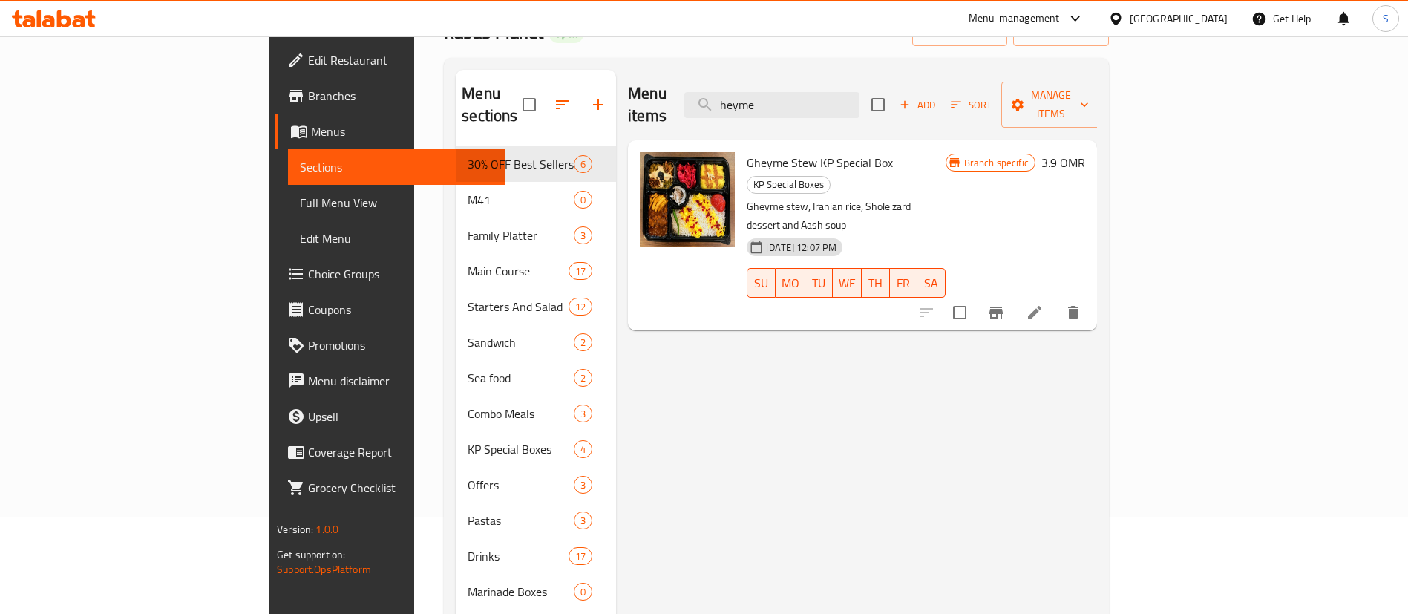
click at [773, 151] on span "Gheyme Stew KP Special Box" at bounding box center [819, 162] width 146 height 22
click at [867, 390] on div "Menu items heyme Add Sort Manage items Gheyme Stew KP Special Box KP Special Bo…" at bounding box center [856, 378] width 481 height 617
click at [760, 197] on p "Gheyme stew, Iranian rice, Shole zard dessert and Aash soup" at bounding box center [845, 215] width 199 height 37
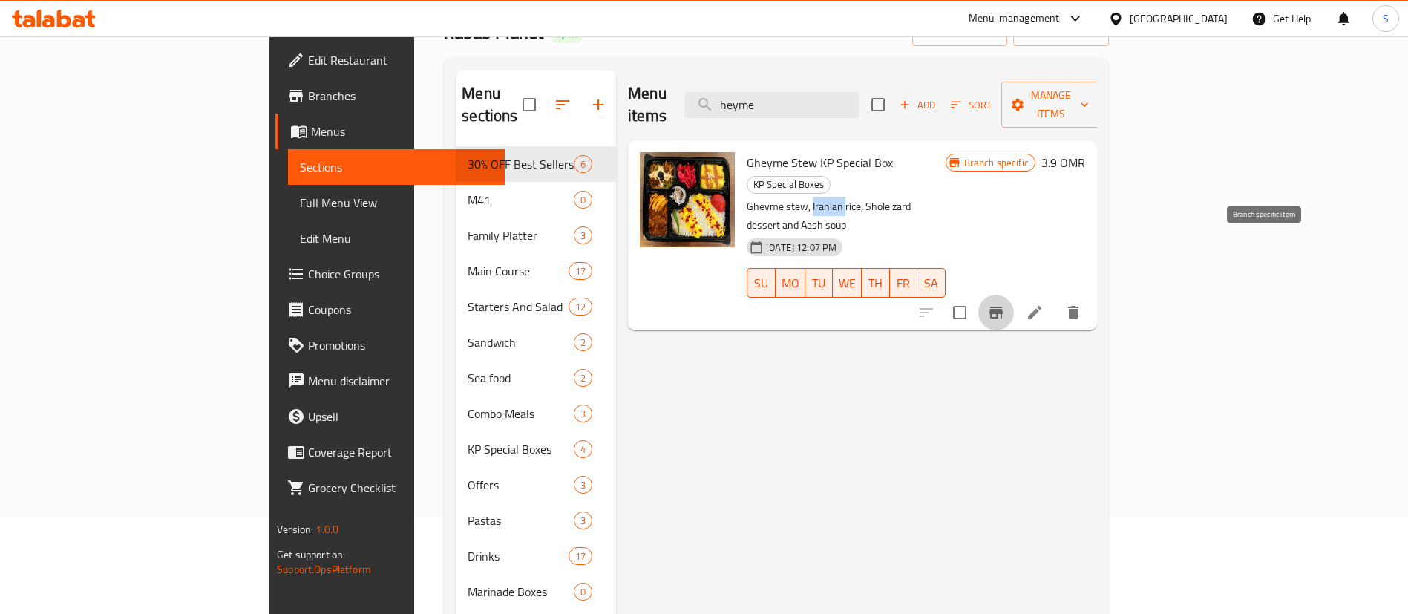
click at [1002, 306] on icon "Branch-specific-item" at bounding box center [995, 312] width 13 height 12
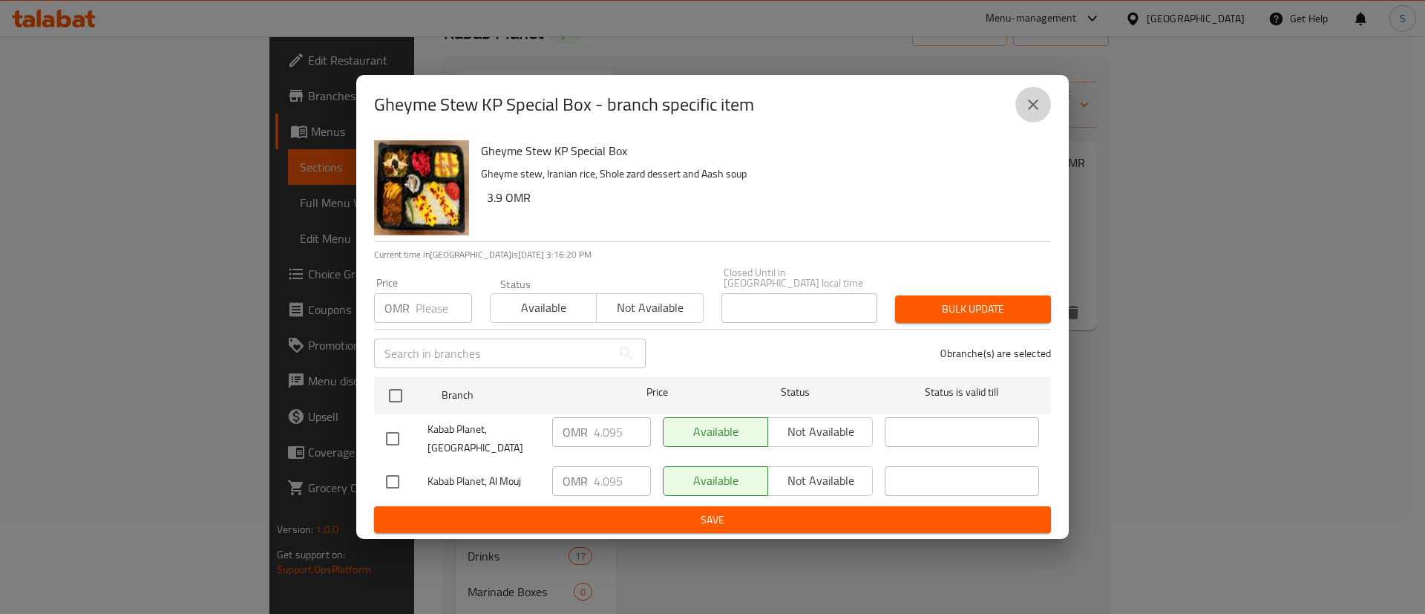
click at [1036, 108] on icon "close" at bounding box center [1033, 105] width 18 height 18
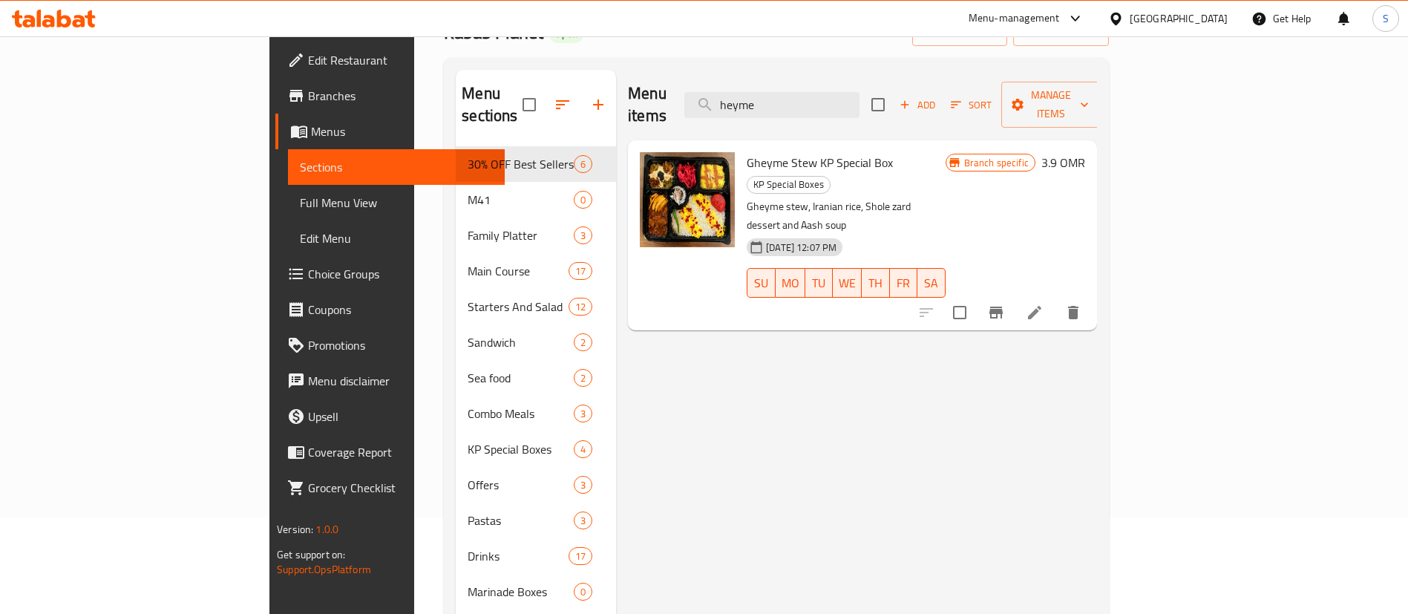
click at [761, 151] on span "Gheyme Stew KP Special Box" at bounding box center [819, 162] width 146 height 22
copy h6 "Gheyme Stew KP Special Box"
click at [844, 94] on input "heyme" at bounding box center [771, 105] width 175 height 26
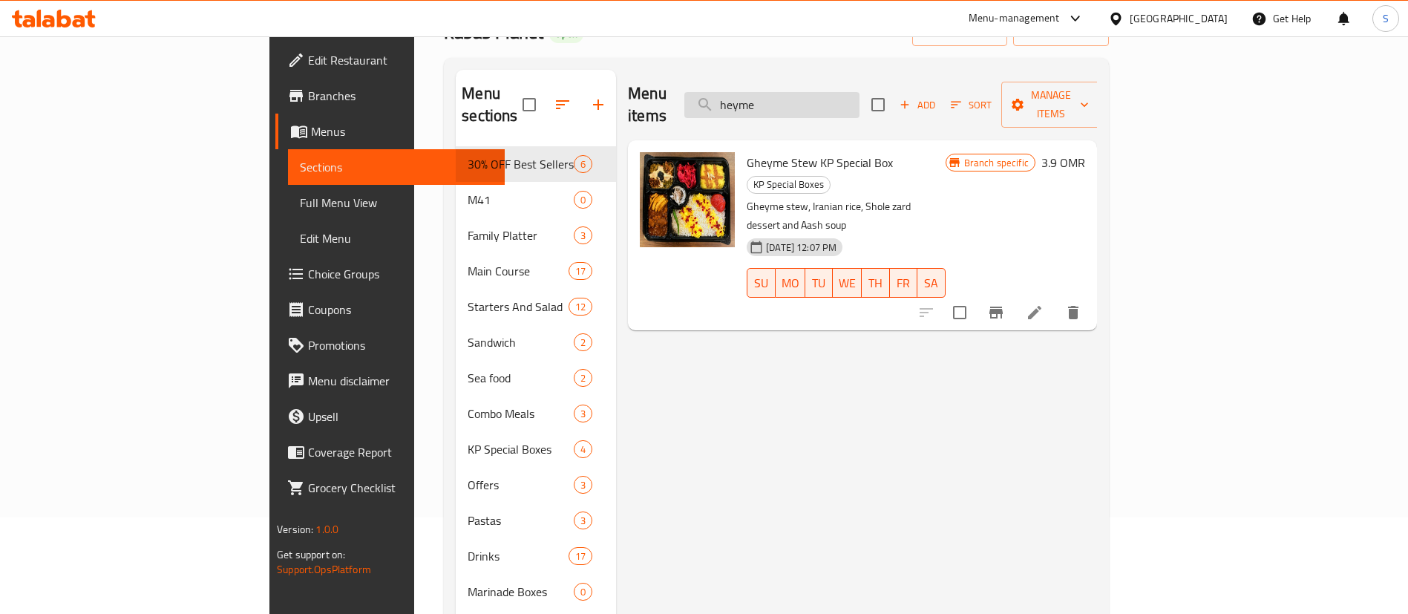
click at [844, 94] on input "heyme" at bounding box center [771, 105] width 175 height 26
paste input "stew"
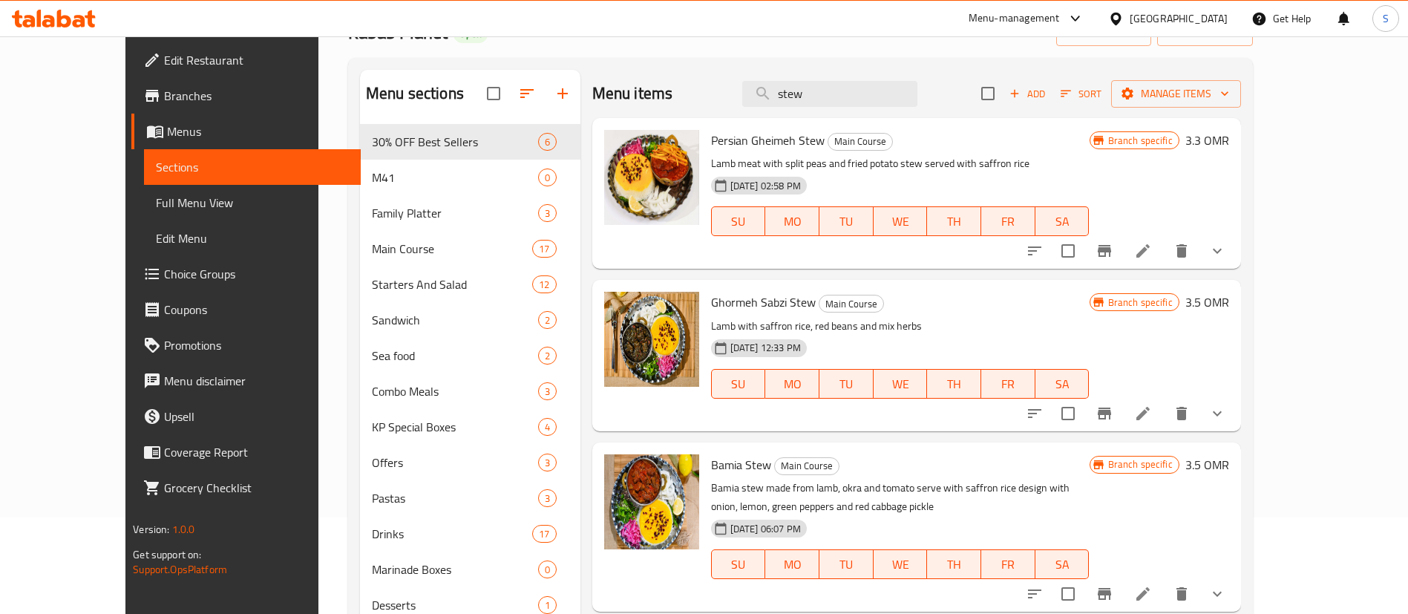
type input "stew"
click at [775, 269] on div "Menu items stew Add Sort Manage items Persian Gheimeh Stew Main Course Lamb mea…" at bounding box center [910, 377] width 660 height 614
click at [746, 128] on div "Persian Gheimeh Stew Main Course Lamb meat with split peas and fried potato ste…" at bounding box center [900, 193] width 390 height 139
click at [781, 180] on span "[DATE] 02:58 PM" at bounding box center [765, 186] width 82 height 14
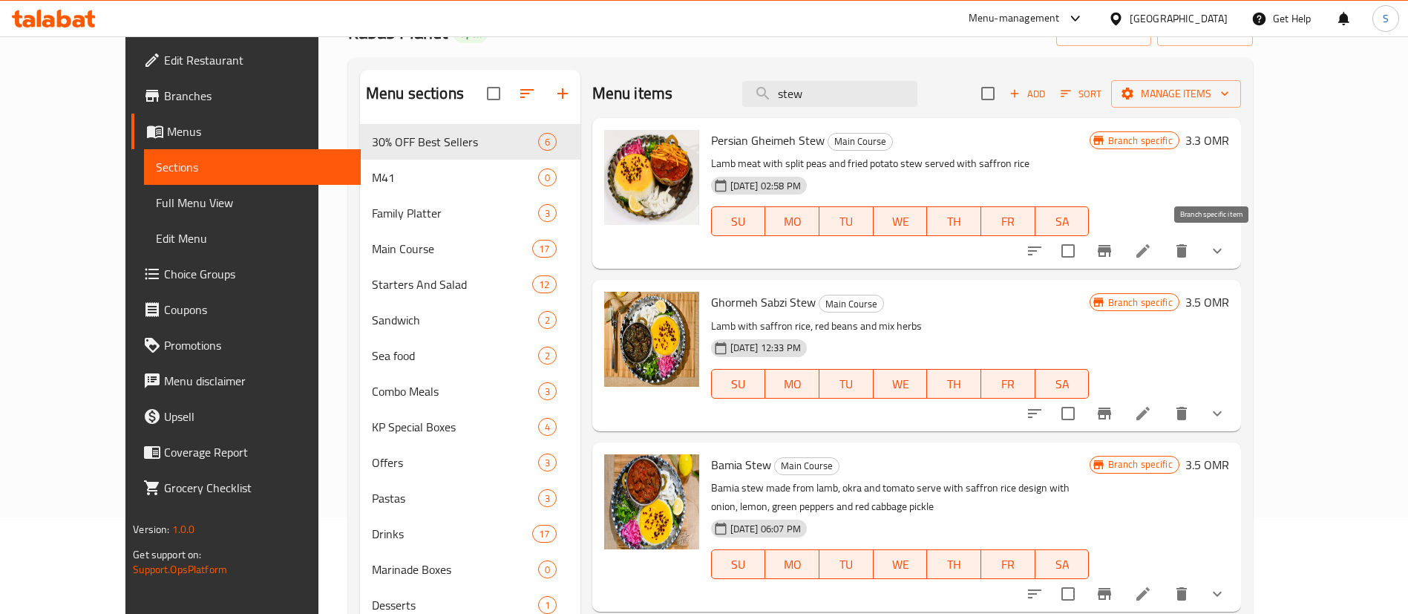
click at [1122, 260] on button "Branch-specific-item" at bounding box center [1104, 251] width 36 height 36
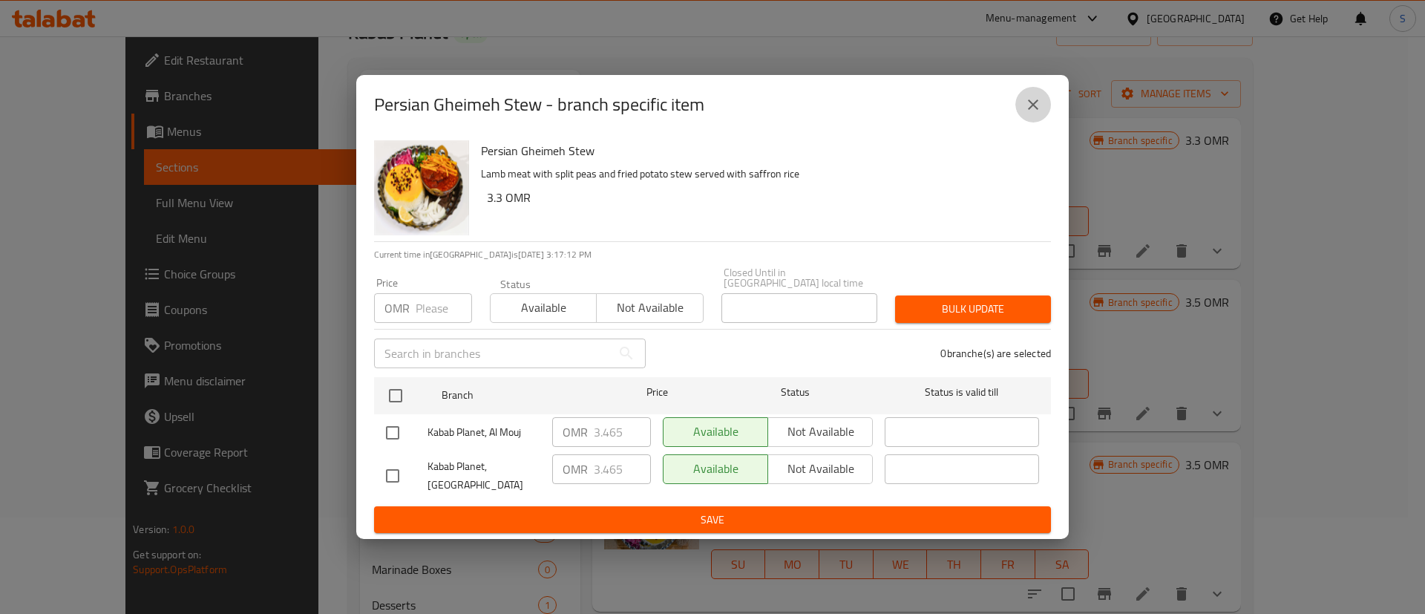
click at [1035, 108] on icon "close" at bounding box center [1033, 105] width 18 height 18
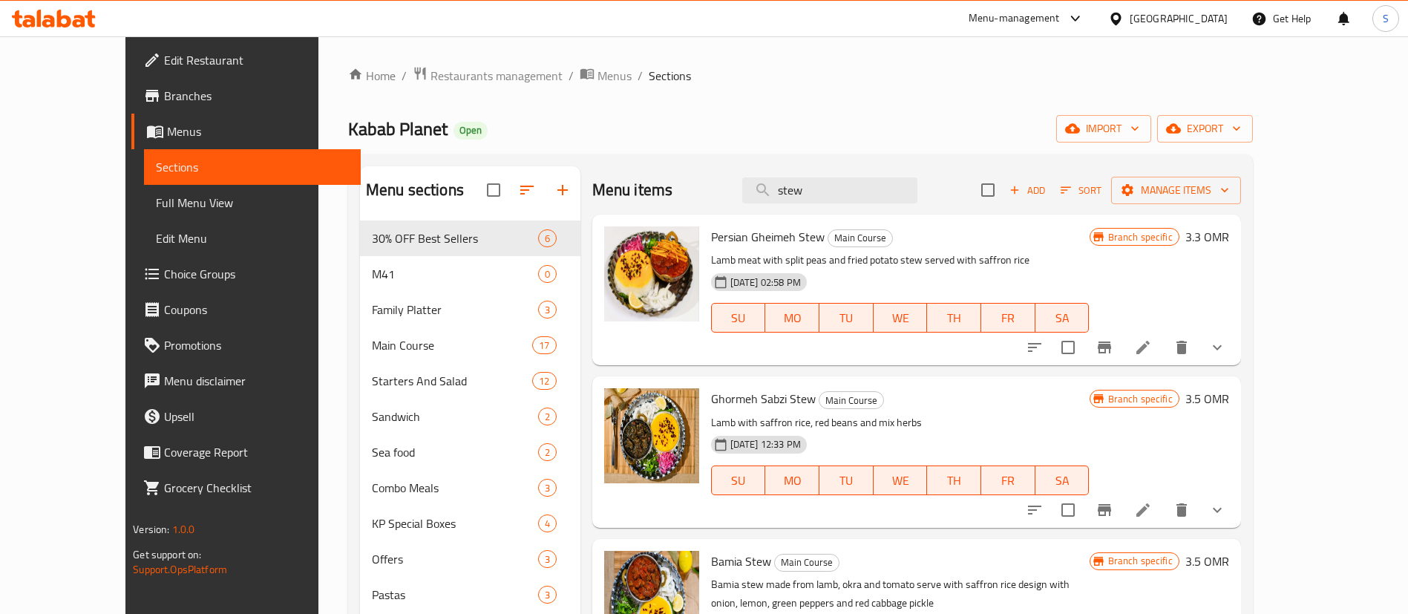
click at [164, 90] on span "Branches" at bounding box center [256, 96] width 185 height 18
